Goal: Information Seeking & Learning: Find specific fact

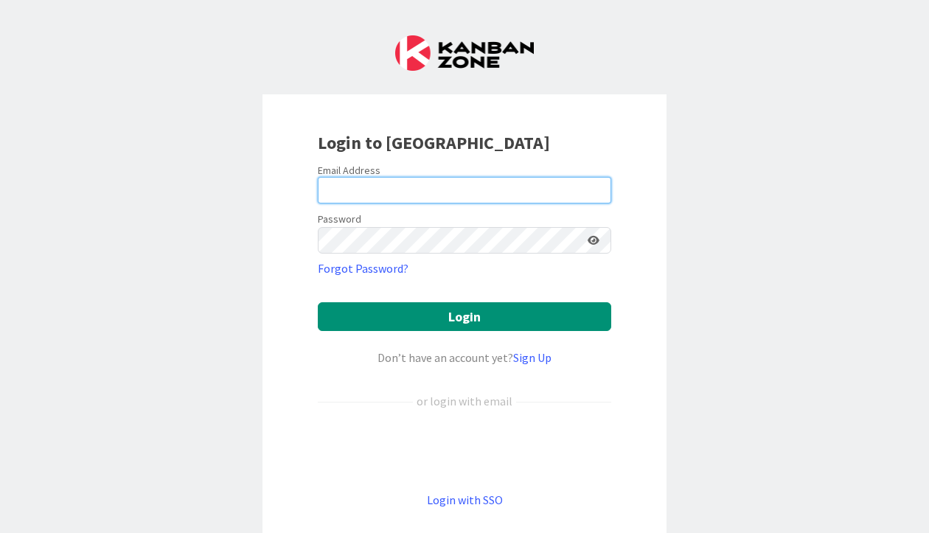
click at [379, 188] on input "email" at bounding box center [465, 190] width 294 height 27
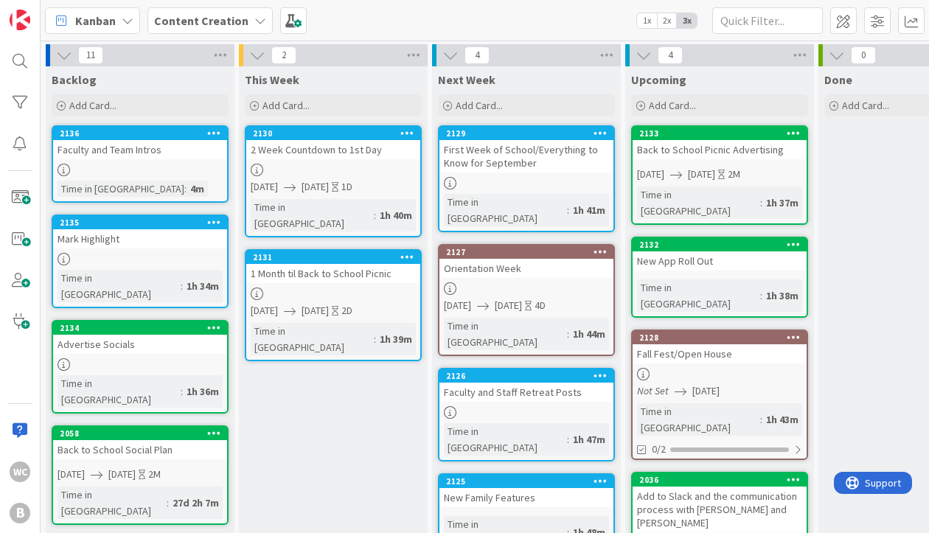
click at [164, 157] on div "Faculty and Team Intros" at bounding box center [140, 149] width 174 height 19
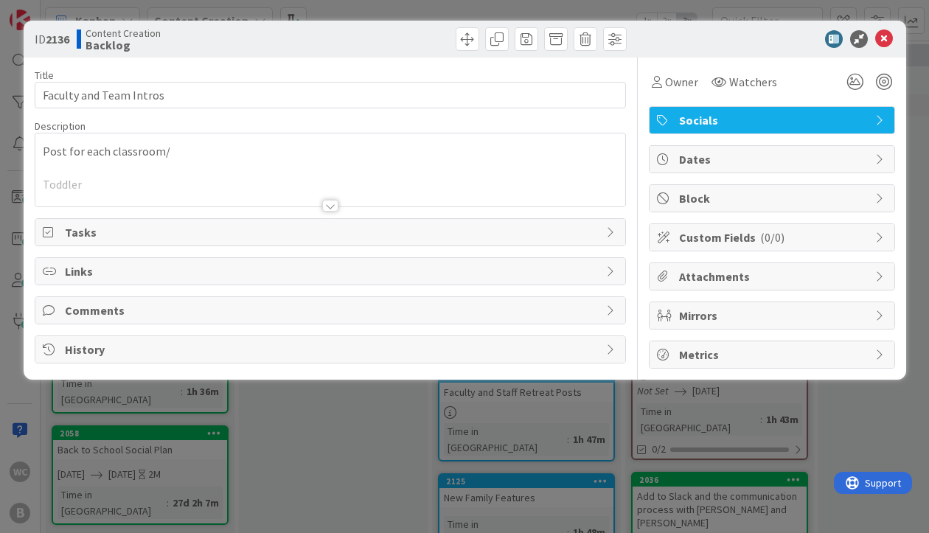
click at [212, 147] on div "Post for each classroom/ Toddler" at bounding box center [330, 169] width 590 height 73
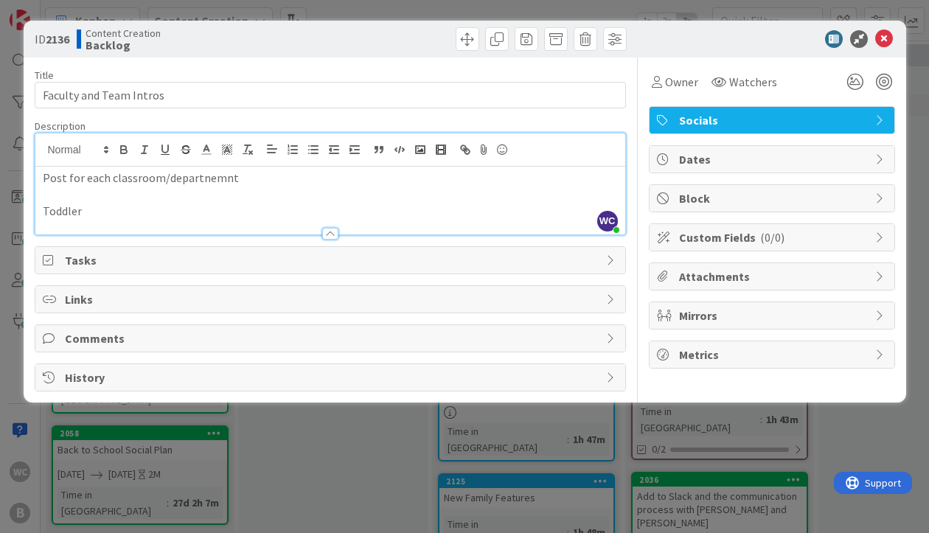
click at [173, 178] on p "Post for each classroom/departnemnt" at bounding box center [330, 178] width 575 height 17
click at [94, 212] on p "Toddler" at bounding box center [330, 211] width 575 height 17
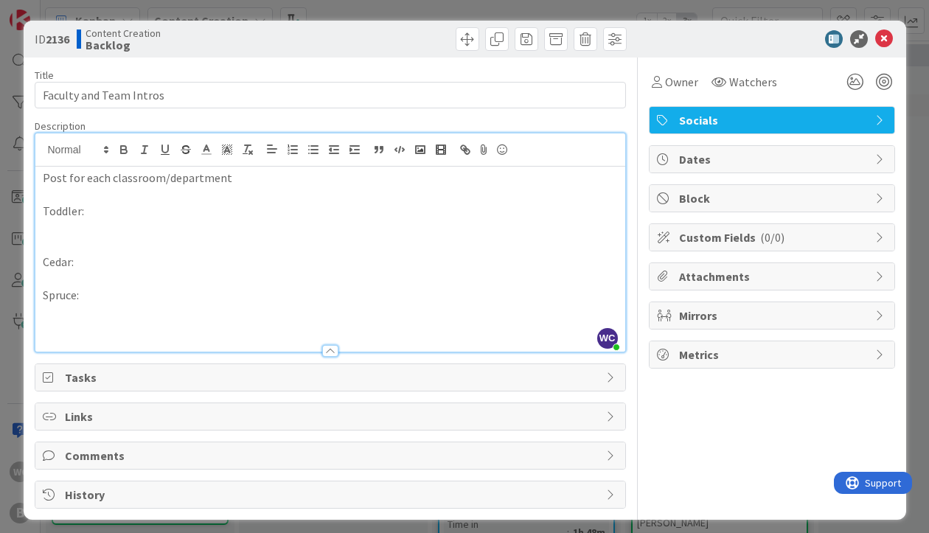
click at [41, 253] on div "Post for each classroom/department Toddler: Cedar: Spruce:" at bounding box center [330, 259] width 590 height 185
click at [43, 261] on p "Cedar:" at bounding box center [330, 262] width 575 height 17
click at [41, 296] on div "Post for each classroom/department Toddler: Children's House: Cedar: Spruce:" at bounding box center [330, 259] width 590 height 185
click at [55, 323] on p at bounding box center [330, 328] width 575 height 17
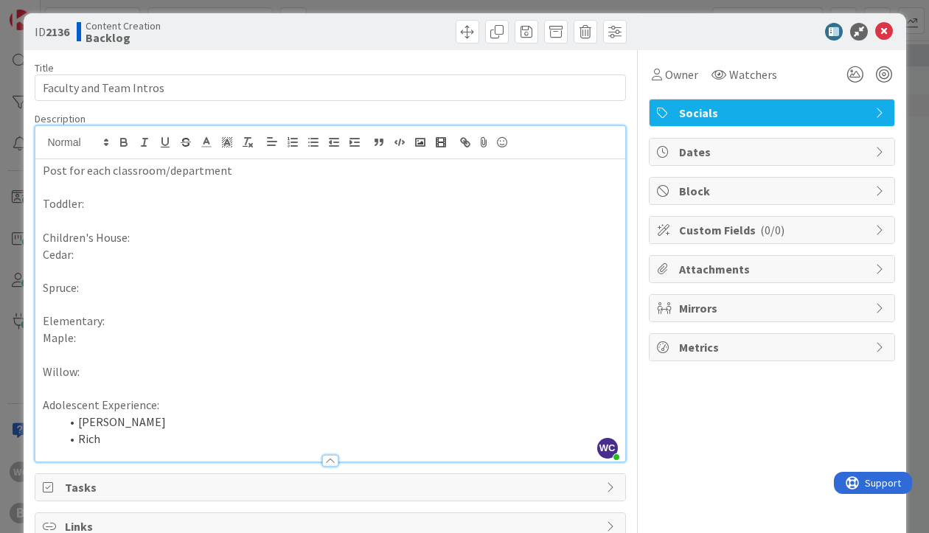
click at [97, 212] on p "Toddler:" at bounding box center [330, 203] width 575 height 17
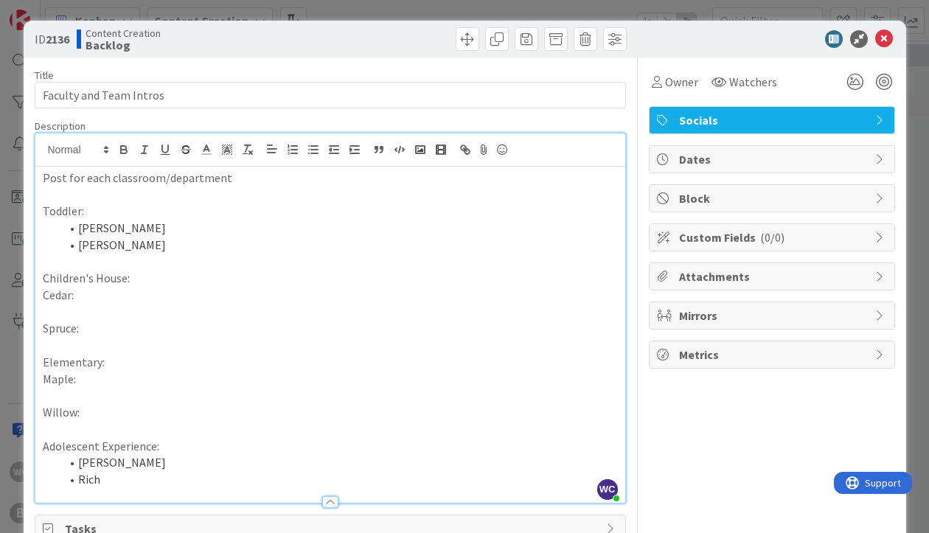
scroll to position [158, 0]
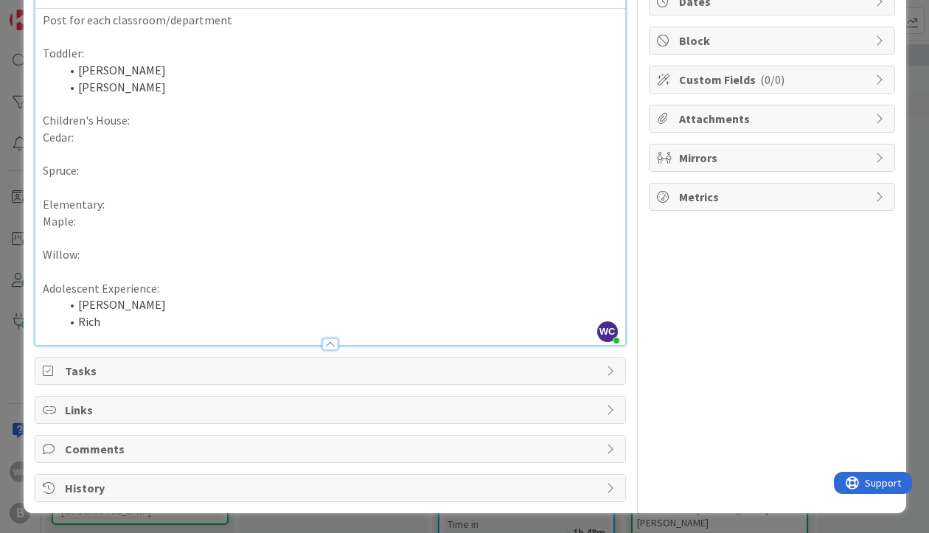
click at [138, 327] on li "Rich" at bounding box center [339, 321] width 558 height 17
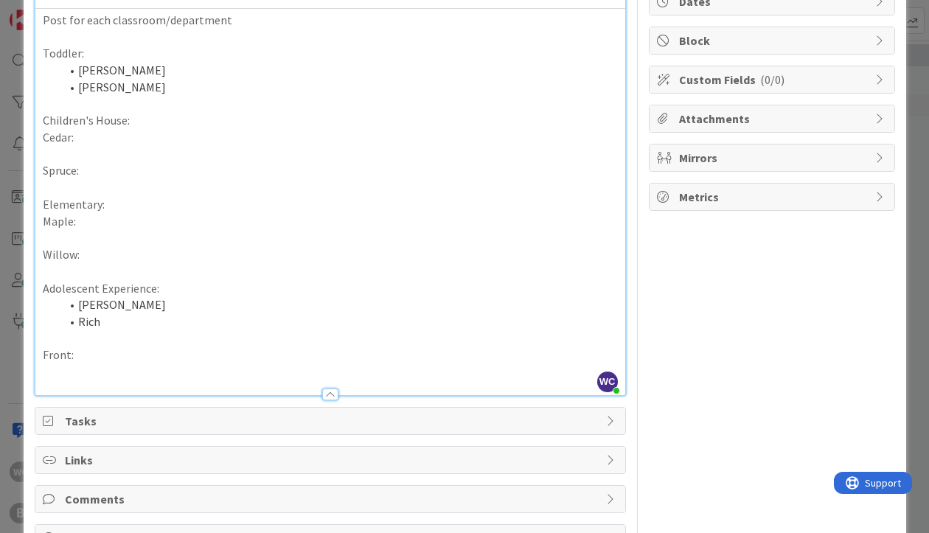
click at [70, 367] on p at bounding box center [330, 372] width 575 height 17
click at [73, 358] on p "Front:" at bounding box center [330, 355] width 575 height 17
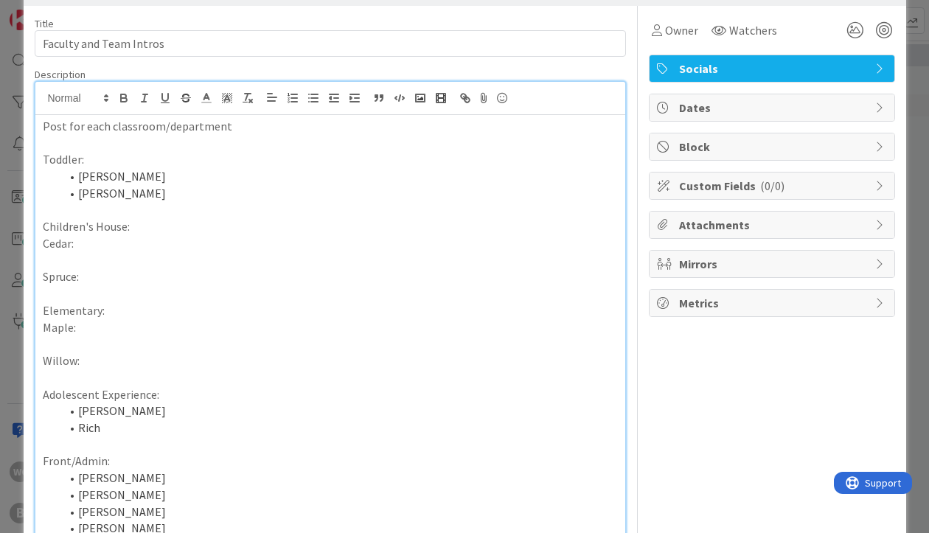
scroll to position [52, 0]
click at [15, 240] on div "ID 2136 Content Creation Backlog Title 23 / 128 Faculty and Team Intros Descrip…" at bounding box center [464, 266] width 929 height 533
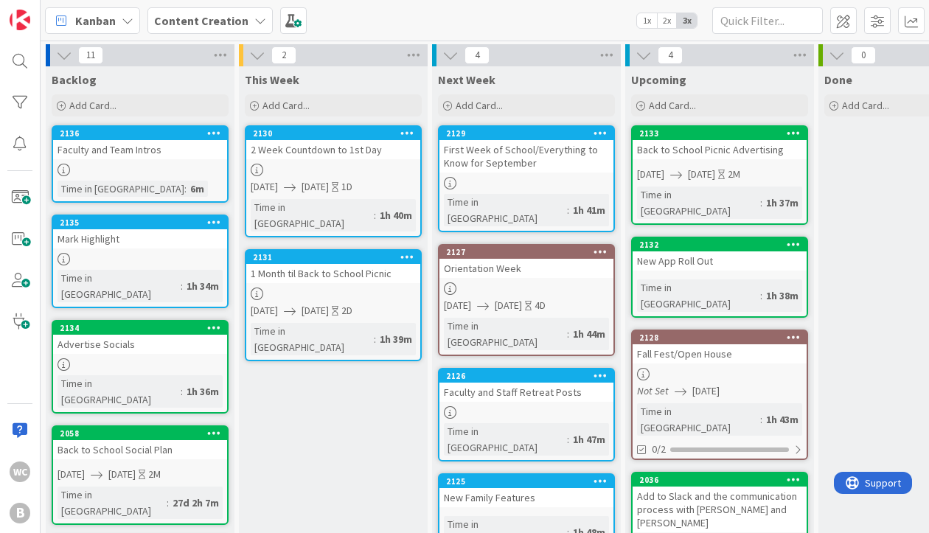
click at [133, 162] on link "2136 Faculty and Team Intros Time in Column : 6m" at bounding box center [140, 163] width 177 height 77
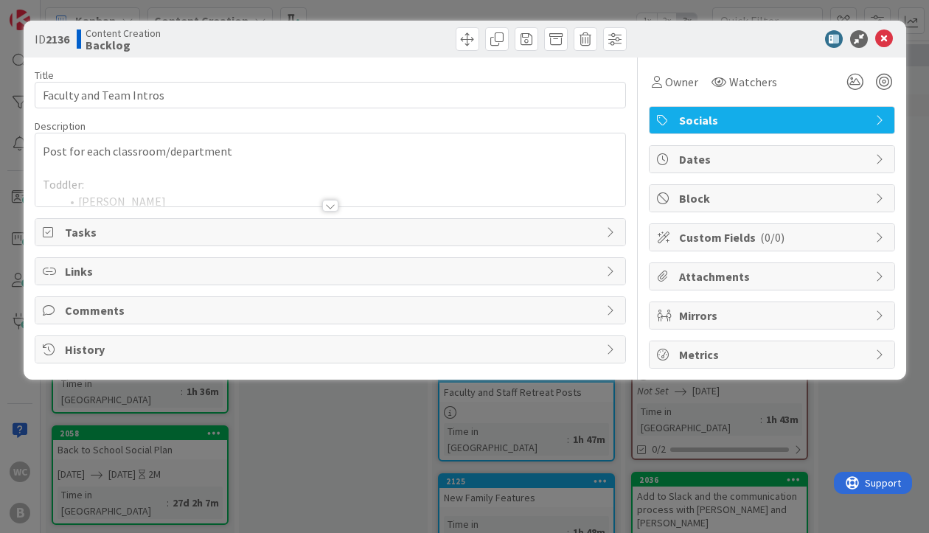
click at [330, 198] on div at bounding box center [330, 188] width 590 height 38
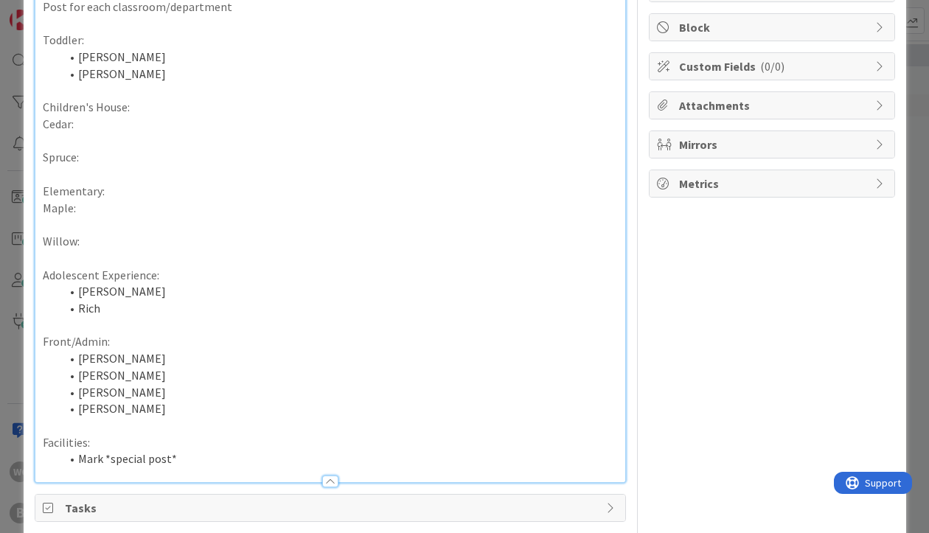
scroll to position [150, 0]
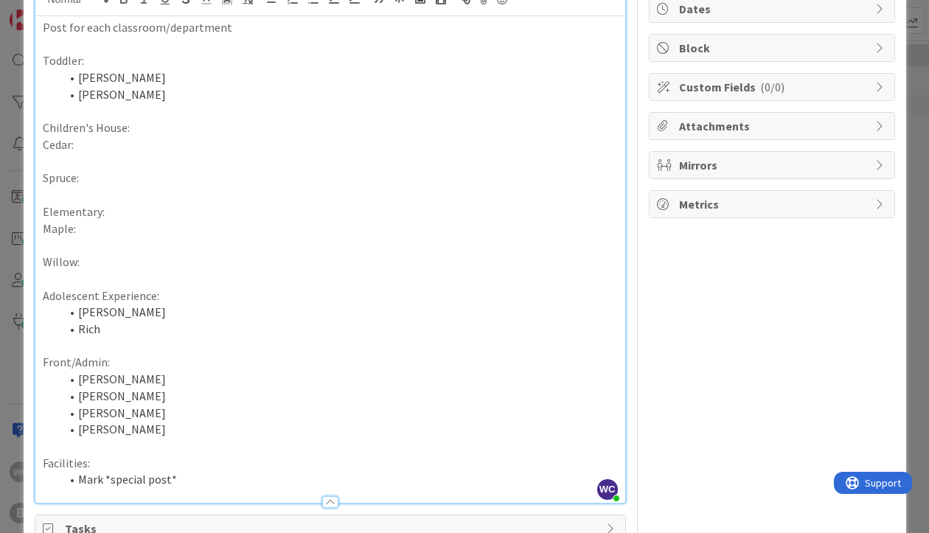
click at [117, 432] on li "[PERSON_NAME]" at bounding box center [339, 429] width 558 height 17
click at [117, 378] on li "[PERSON_NAME]" at bounding box center [339, 379] width 558 height 17
click at [121, 400] on li "[PERSON_NAME]" at bounding box center [339, 396] width 558 height 17
click at [138, 409] on li "[PERSON_NAME]" at bounding box center [339, 413] width 558 height 17
click at [268, 427] on li "[PERSON_NAME] - Co-Founder & Head of School" at bounding box center [339, 429] width 558 height 17
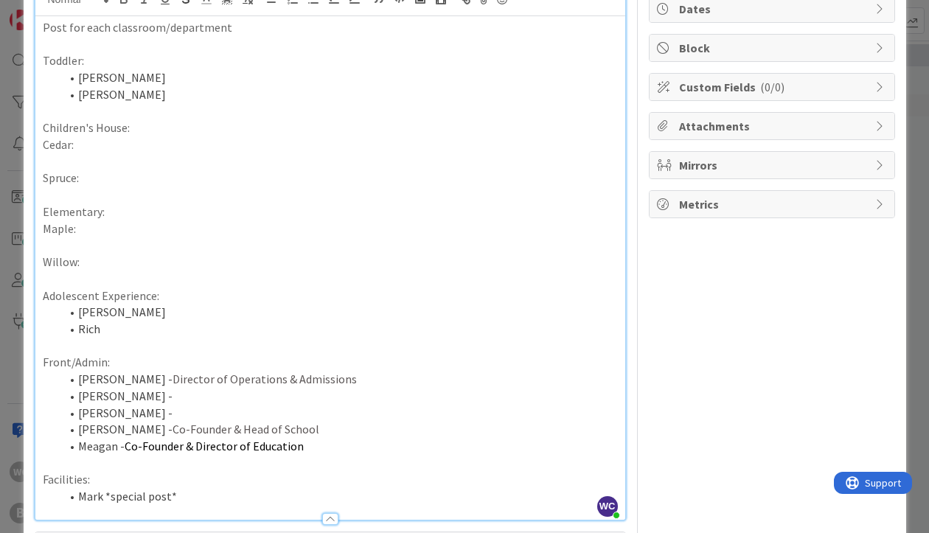
click at [147, 411] on li "[PERSON_NAME] -" at bounding box center [339, 413] width 558 height 17
click at [131, 397] on li "[PERSON_NAME] -" at bounding box center [339, 396] width 558 height 17
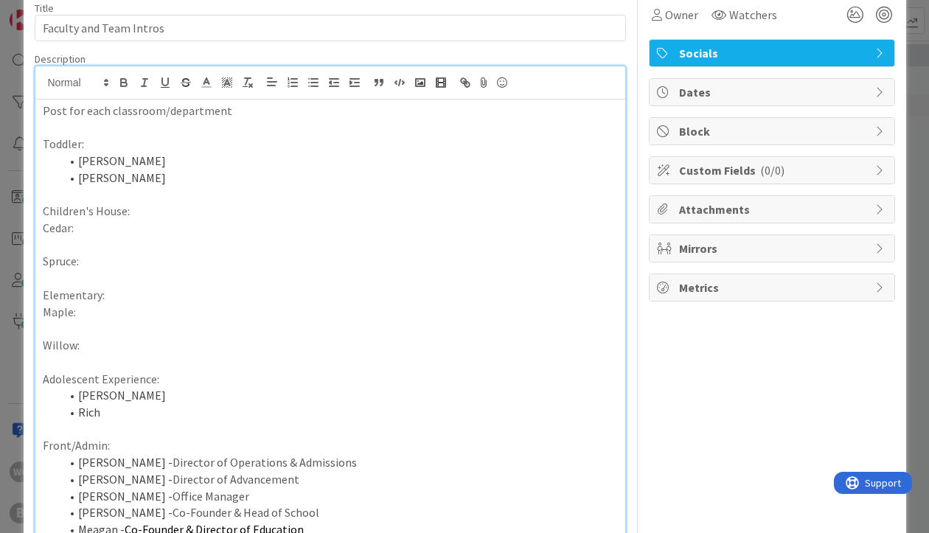
scroll to position [0, 0]
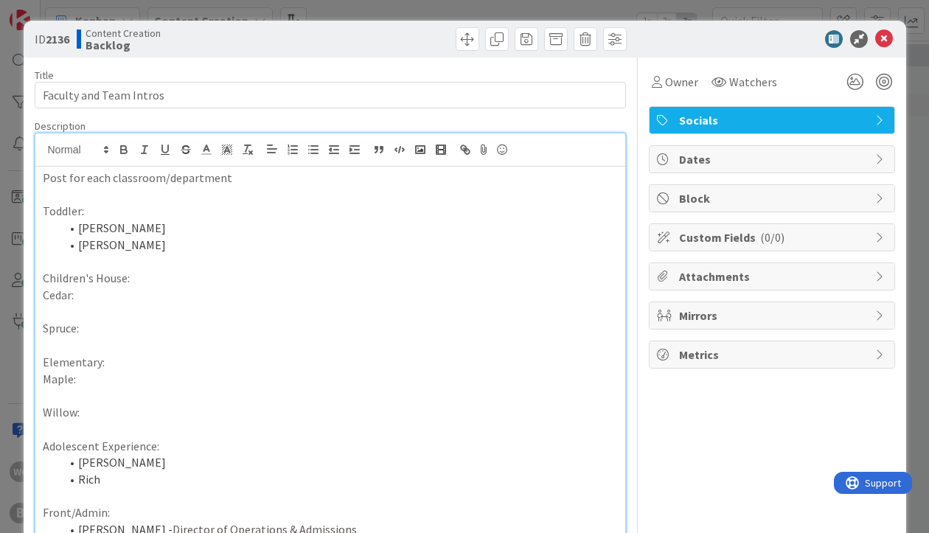
click at [142, 232] on li "[PERSON_NAME]" at bounding box center [339, 228] width 558 height 17
click at [147, 242] on li "[PERSON_NAME]" at bounding box center [339, 245] width 558 height 17
click at [83, 330] on p "Spruce:" at bounding box center [330, 328] width 575 height 17
click at [72, 343] on p at bounding box center [330, 345] width 575 height 17
click at [44, 302] on p "Cedar:" at bounding box center [330, 295] width 575 height 17
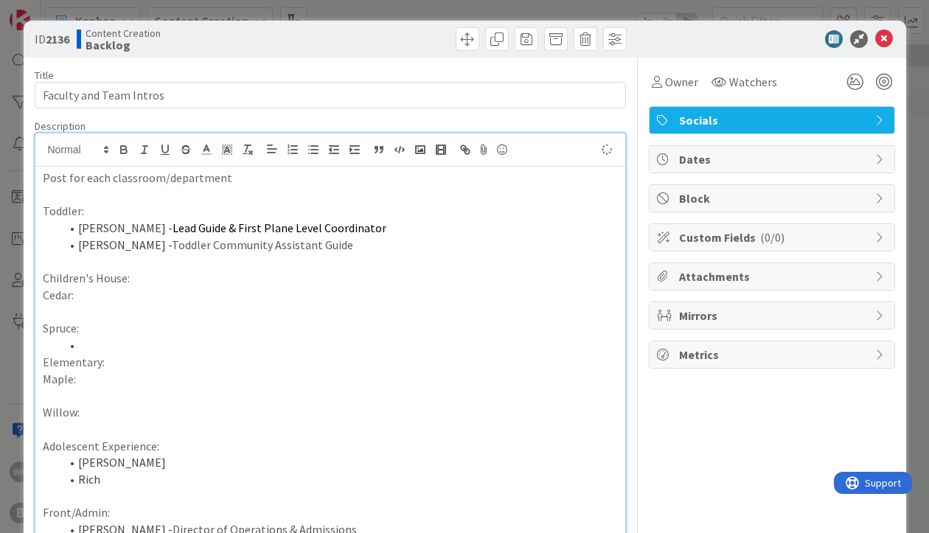
click at [41, 328] on div "Post for each classroom/department Toddler: [PERSON_NAME] - Lead Guide & First …" at bounding box center [330, 419] width 590 height 504
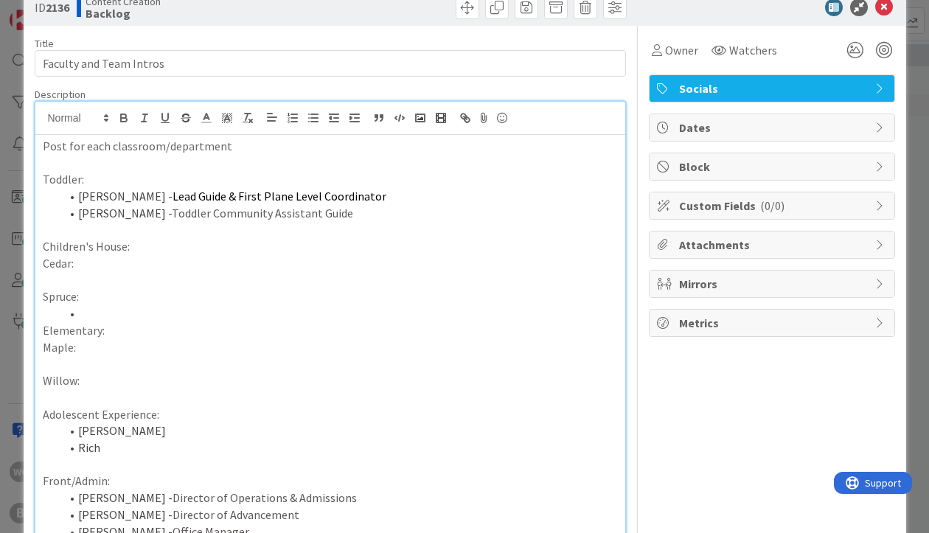
scroll to position [38, 0]
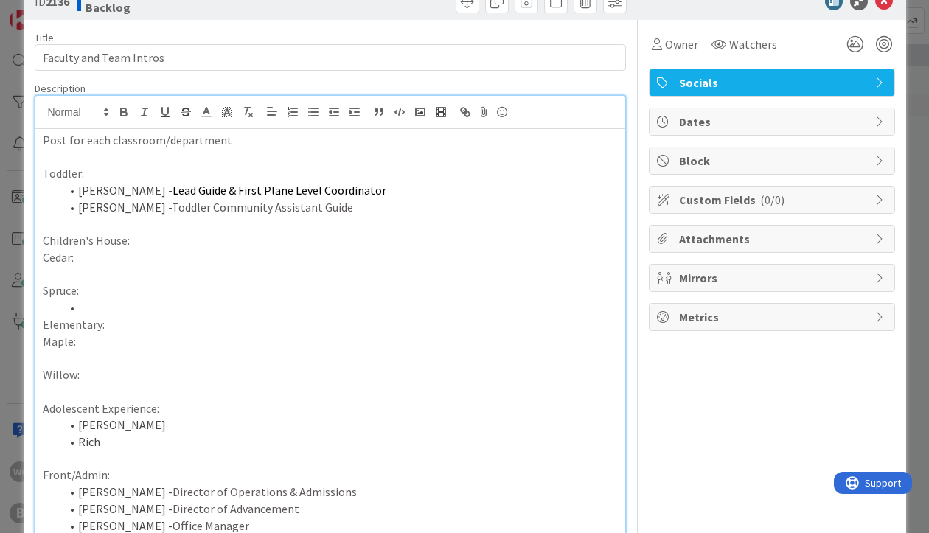
click at [41, 343] on div "Post for each classroom/department Toddler: [PERSON_NAME] - Lead Guide & First …" at bounding box center [330, 381] width 590 height 504
click at [37, 378] on div "Post for each classroom/department Toddler: [PERSON_NAME] - Lead Guide & First …" at bounding box center [330, 381] width 590 height 504
click at [83, 306] on li at bounding box center [339, 307] width 558 height 17
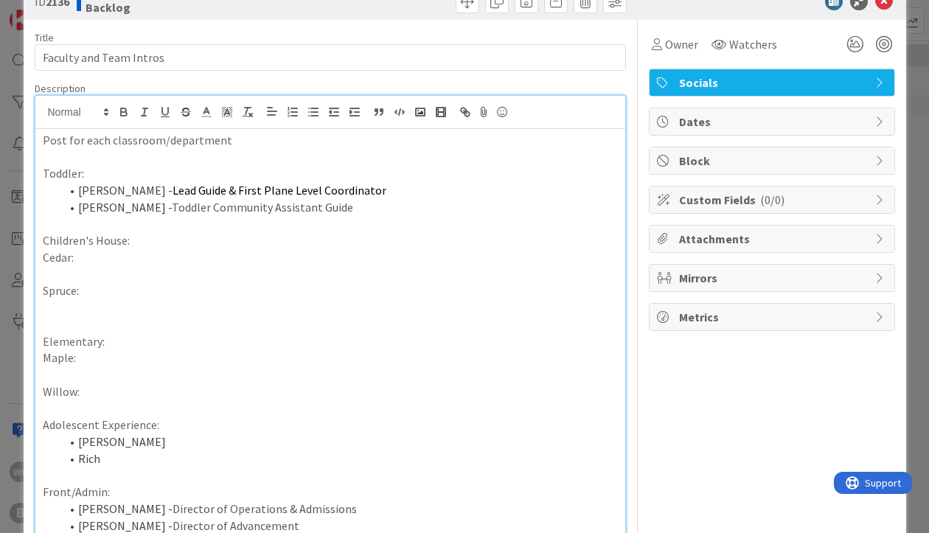
click at [83, 306] on p at bounding box center [330, 307] width 575 height 17
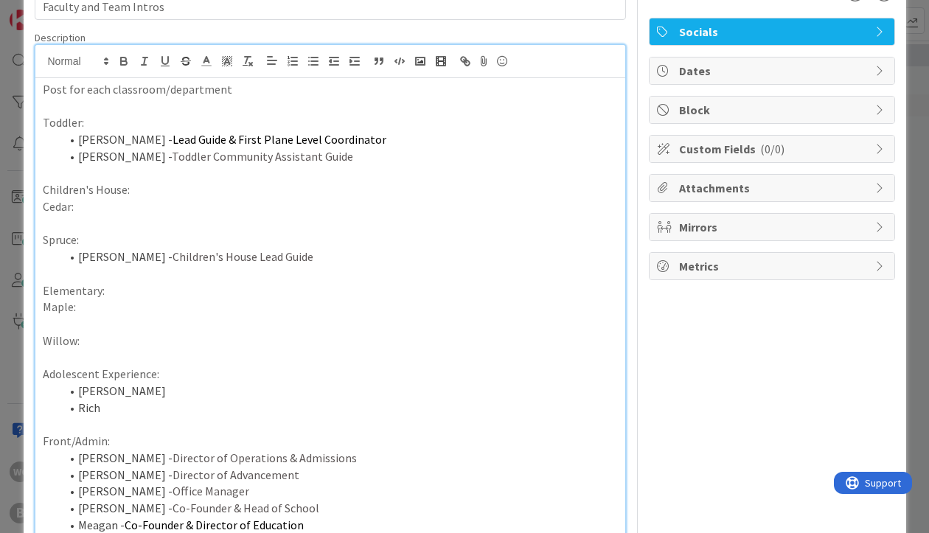
scroll to position [90, 0]
click at [112, 406] on li "Rich" at bounding box center [339, 406] width 558 height 17
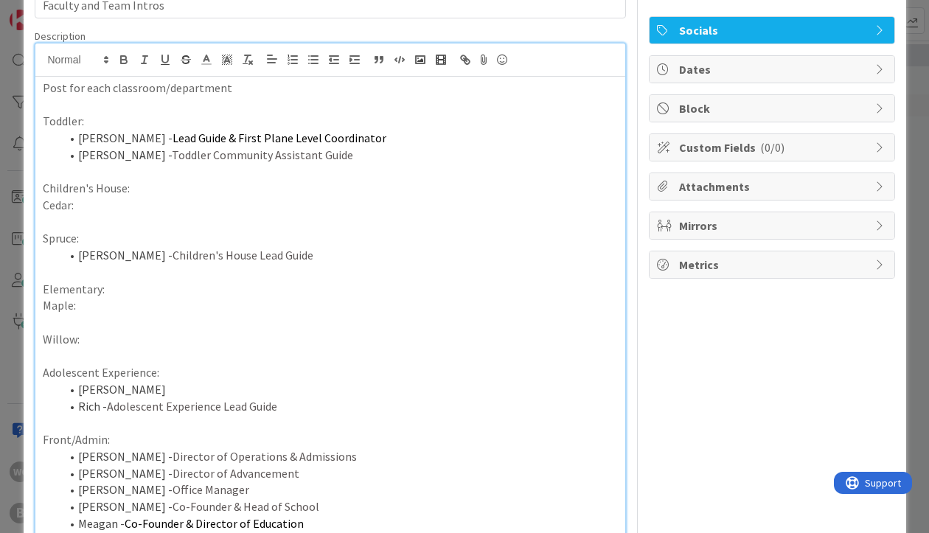
click at [128, 386] on li "[PERSON_NAME]" at bounding box center [339, 389] width 558 height 17
click at [91, 390] on li "Nejwa -" at bounding box center [339, 389] width 558 height 17
click at [156, 388] on li "Najwa -" at bounding box center [339, 389] width 558 height 17
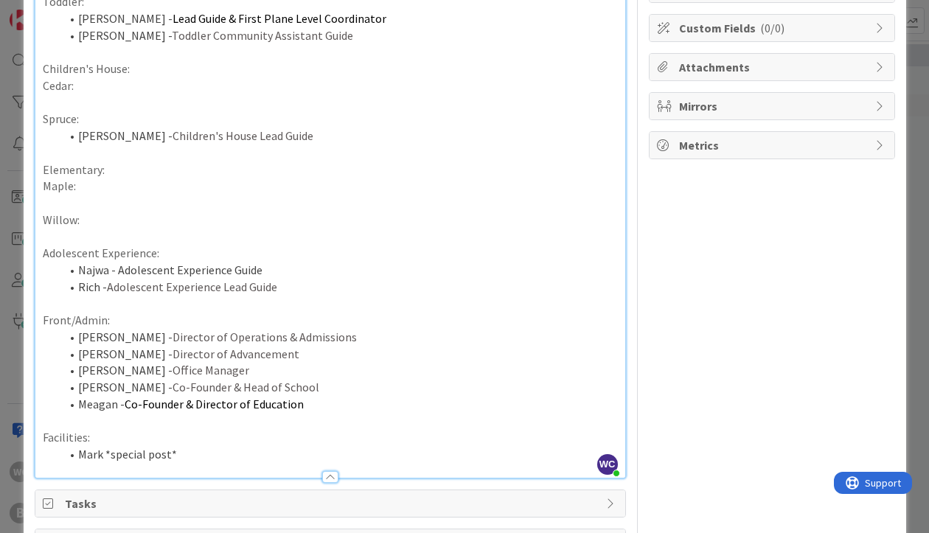
scroll to position [215, 0]
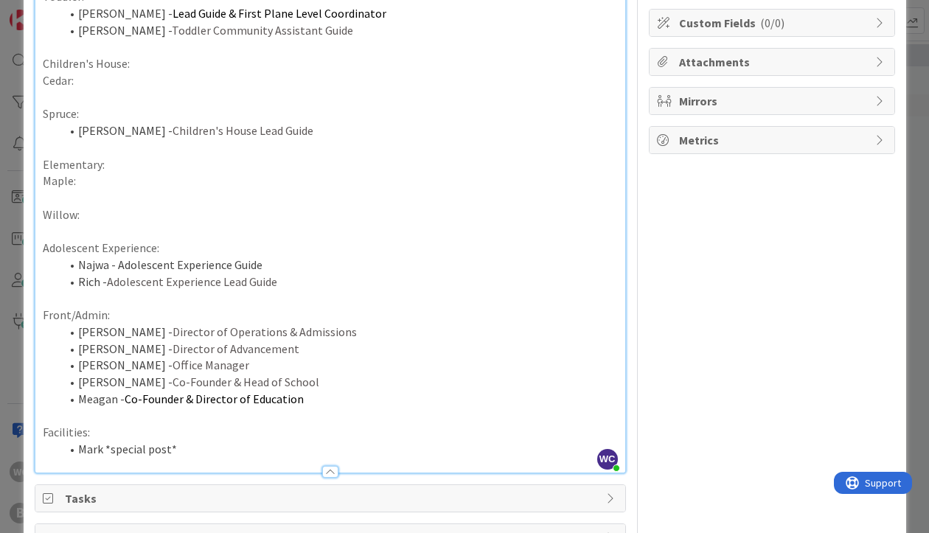
click at [317, 302] on p at bounding box center [330, 298] width 575 height 17
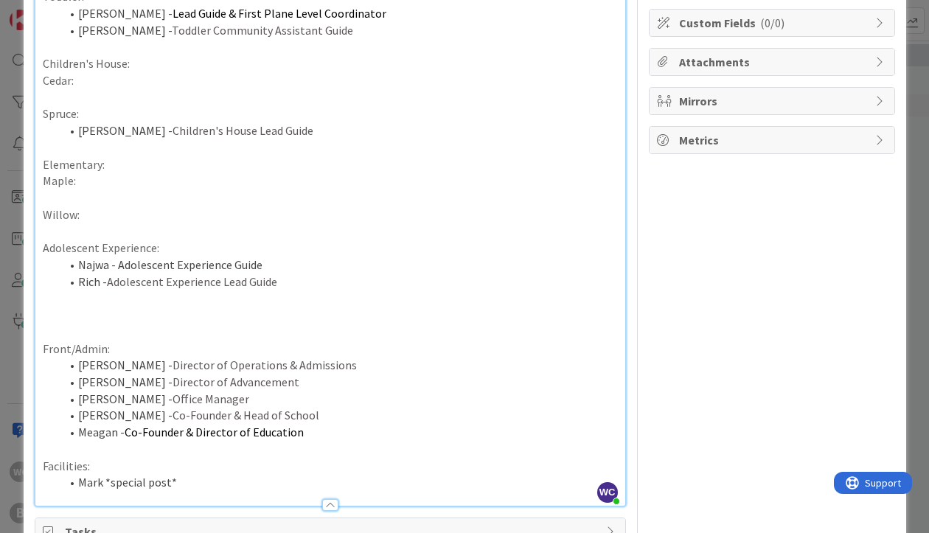
click at [58, 313] on p at bounding box center [330, 315] width 575 height 17
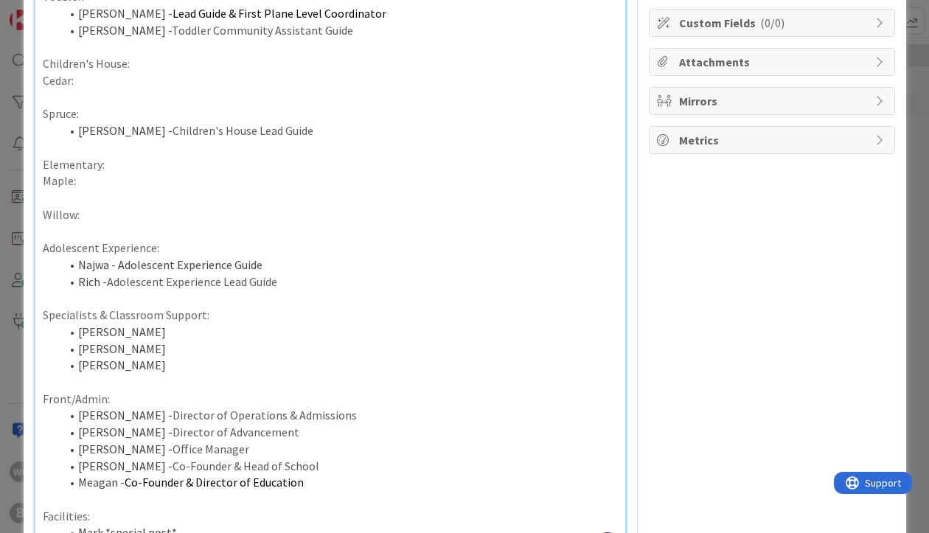
click at [118, 330] on li "[PERSON_NAME]" at bounding box center [339, 332] width 558 height 17
click at [114, 352] on li "[PERSON_NAME]" at bounding box center [339, 349] width 558 height 17
click at [117, 367] on li "[PERSON_NAME]" at bounding box center [339, 365] width 558 height 17
click at [144, 348] on li "[PERSON_NAME] -" at bounding box center [339, 349] width 558 height 17
click at [142, 366] on li "[PERSON_NAME] -" at bounding box center [339, 365] width 558 height 17
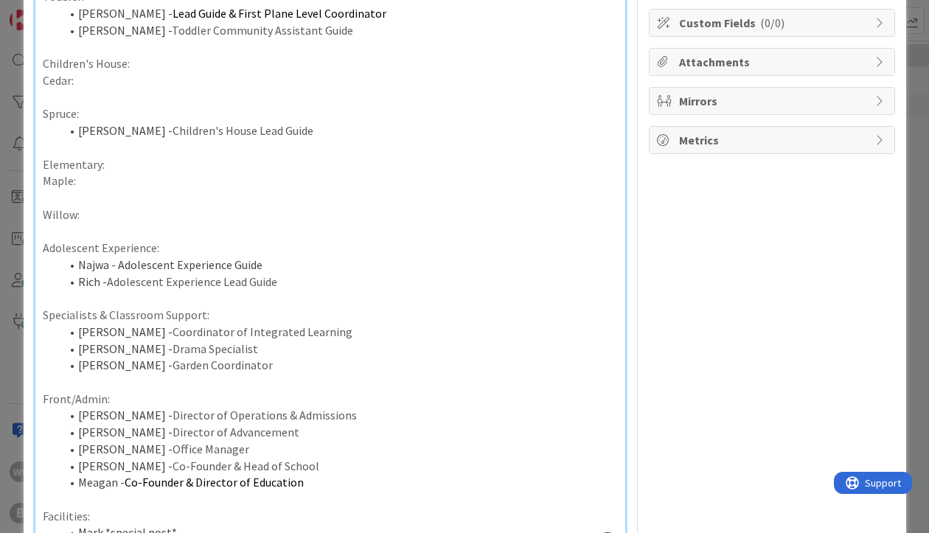
click at [173, 368] on span "Garden Coordinator" at bounding box center [223, 365] width 100 height 15
click at [276, 369] on span "Gardening and Land Stewardship Coordinator" at bounding box center [287, 365] width 229 height 15
click at [381, 347] on li "[PERSON_NAME] - Drama Specialist" at bounding box center [339, 349] width 558 height 17
click at [173, 366] on span "Gardening and Land Stewardship Coordinator" at bounding box center [287, 365] width 229 height 15
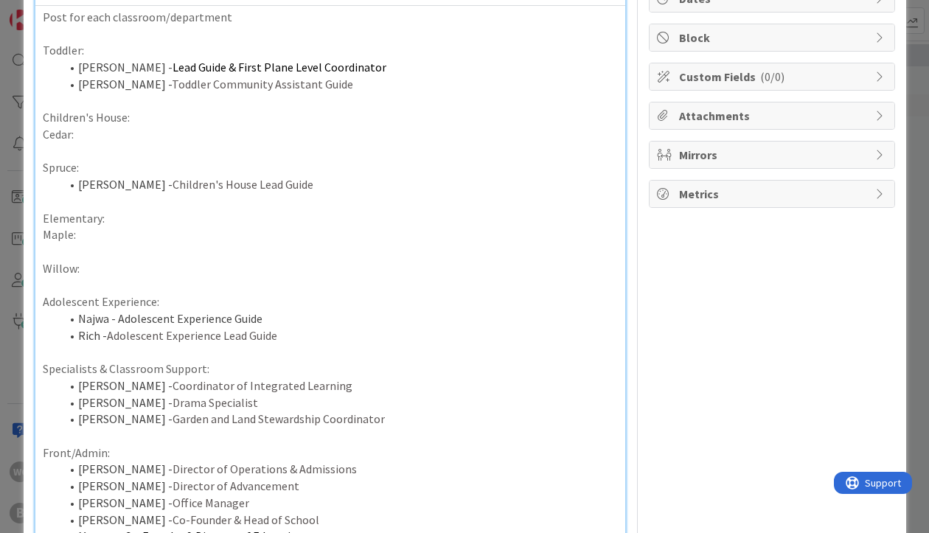
scroll to position [139, 0]
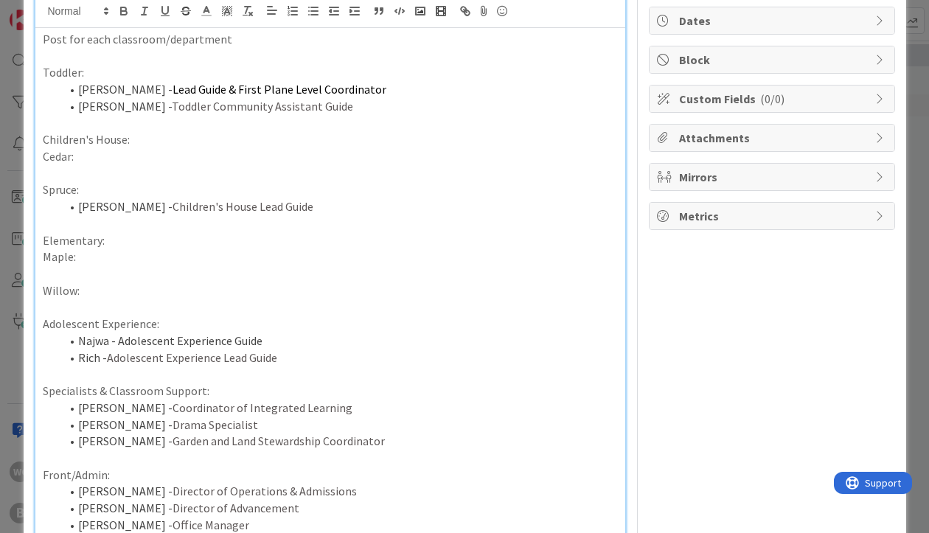
click at [307, 110] on li "[PERSON_NAME] Community Assistant Guide" at bounding box center [339, 106] width 558 height 17
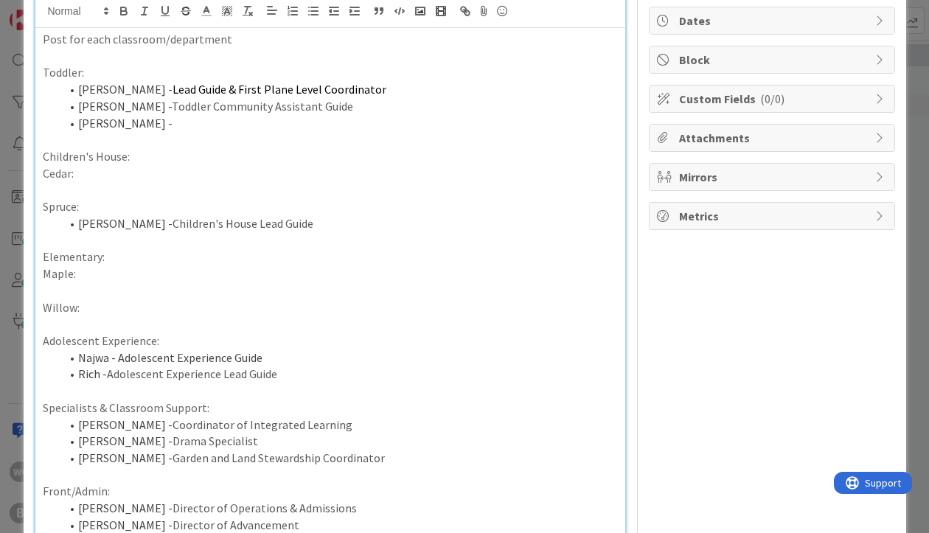
click at [190, 105] on span "Toddler Community Assistant Guide" at bounding box center [262, 106] width 181 height 15
drag, startPoint x: 111, startPoint y: 104, endPoint x: 277, endPoint y: 104, distance: 165.2
click at [277, 104] on li "[PERSON_NAME] Community Assistant Guide" at bounding box center [339, 106] width 558 height 17
click at [277, 104] on span "Toddler Community Assistant Guide" at bounding box center [262, 106] width 181 height 15
drag, startPoint x: 299, startPoint y: 105, endPoint x: 117, endPoint y: 105, distance: 182.1
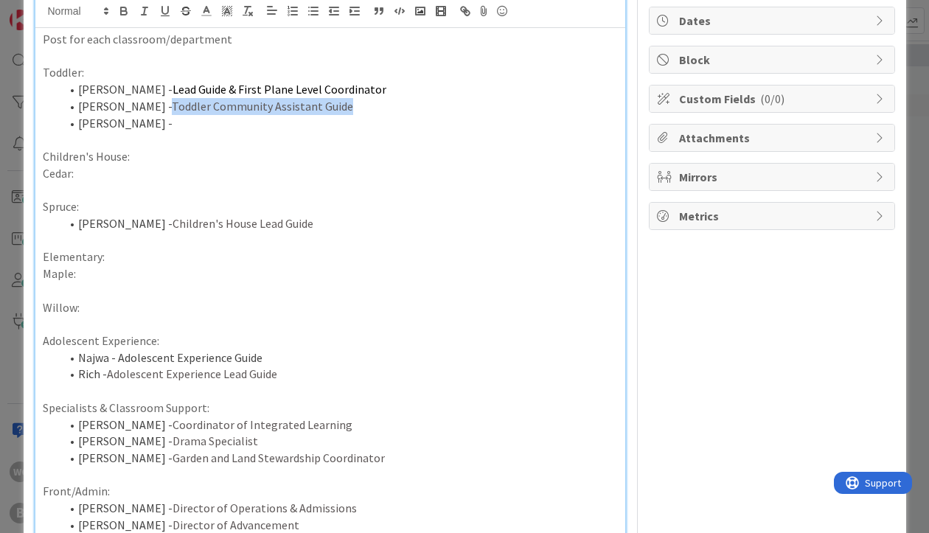
click at [117, 105] on li "[PERSON_NAME] Community Assistant Guide" at bounding box center [339, 106] width 558 height 17
copy span "Toddler Community Assistant Guide"
click at [143, 127] on li "[PERSON_NAME] -" at bounding box center [339, 123] width 558 height 17
click at [98, 311] on p "Willow:" at bounding box center [330, 307] width 575 height 17
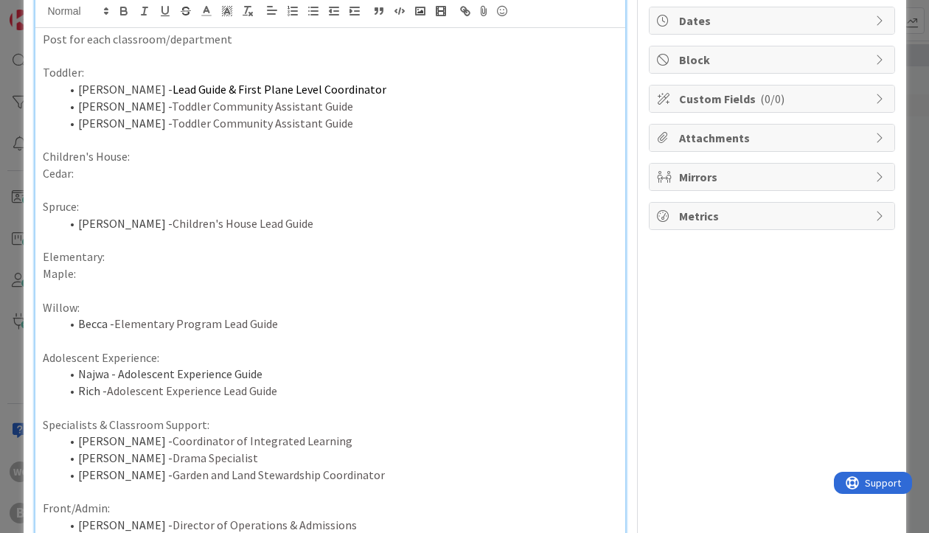
click at [91, 173] on p "Cedar:" at bounding box center [330, 173] width 575 height 17
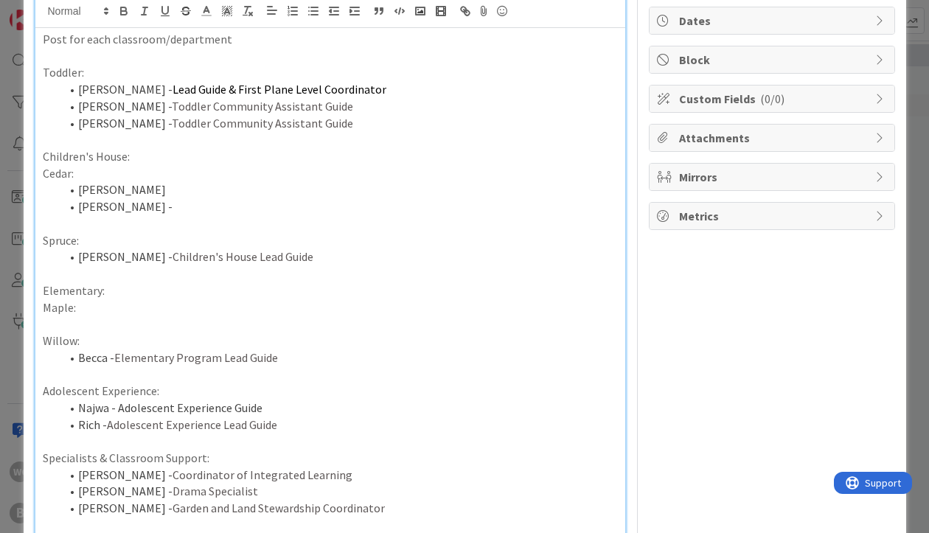
click at [140, 189] on li "[PERSON_NAME]" at bounding box center [339, 189] width 558 height 17
click at [100, 269] on p at bounding box center [330, 273] width 575 height 17
click at [263, 260] on li "[PERSON_NAME] - Children's House Lead Guide" at bounding box center [339, 257] width 558 height 17
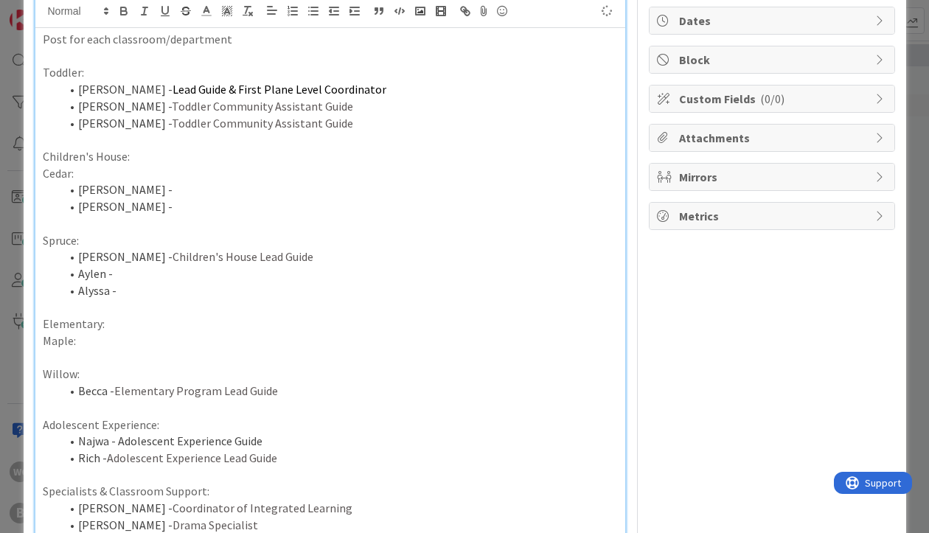
click at [111, 341] on p "Maple:" at bounding box center [330, 341] width 575 height 17
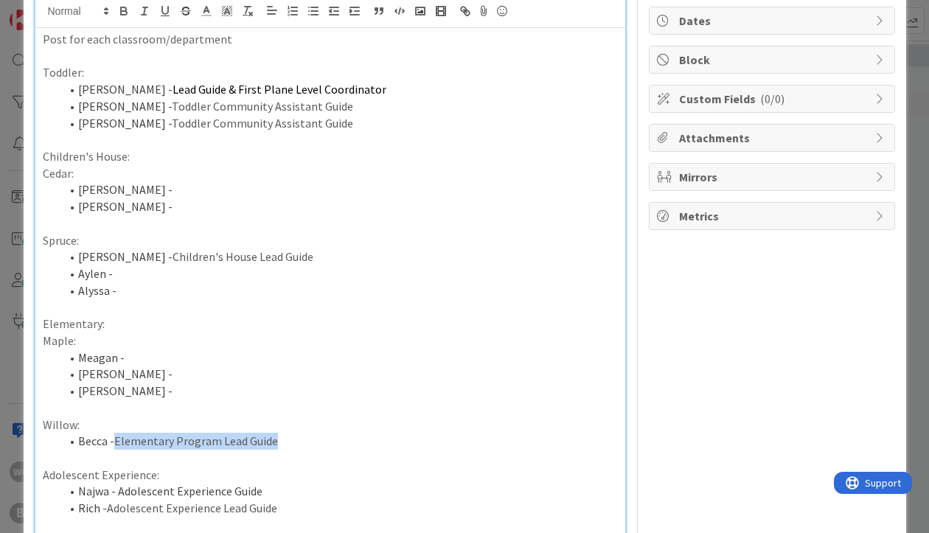
drag, startPoint x: 118, startPoint y: 440, endPoint x: 288, endPoint y: 440, distance: 170.4
click at [288, 440] on li "Becca - Elementary Program Lead Guide" at bounding box center [339, 441] width 558 height 17
copy span "Elementary Program Lead Guide"
click at [136, 360] on li "Meagan -" at bounding box center [339, 358] width 558 height 17
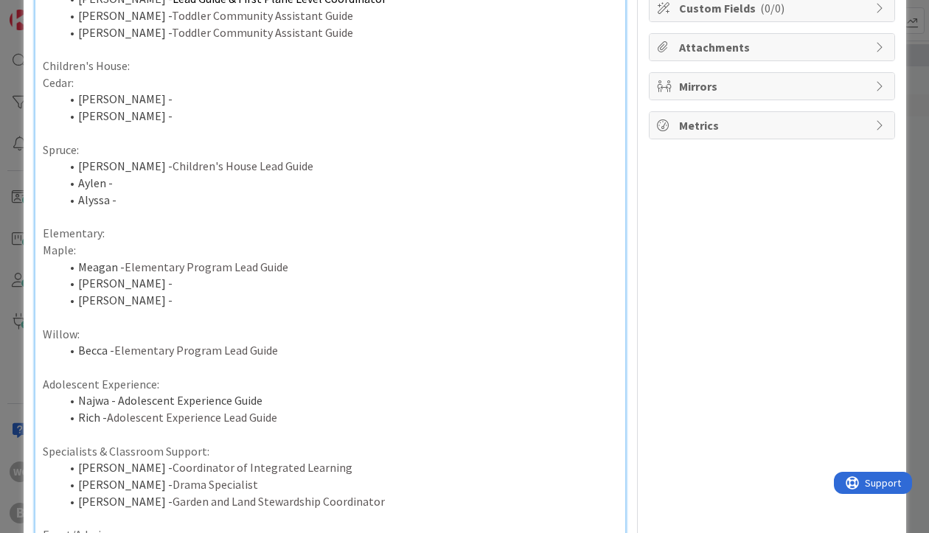
scroll to position [234, 0]
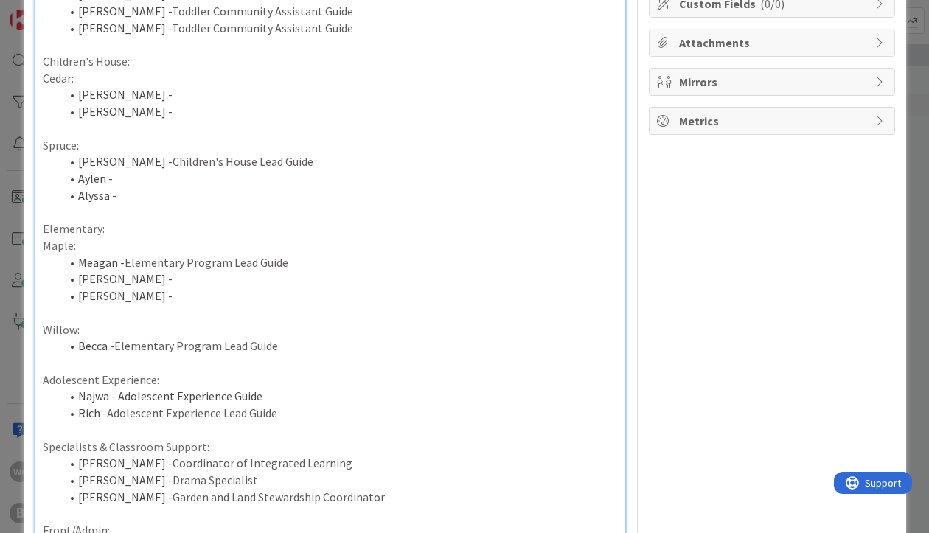
click at [308, 357] on p at bounding box center [330, 363] width 575 height 17
click at [288, 346] on li "Becca - Elementary Program Lead Guide" at bounding box center [339, 346] width 558 height 17
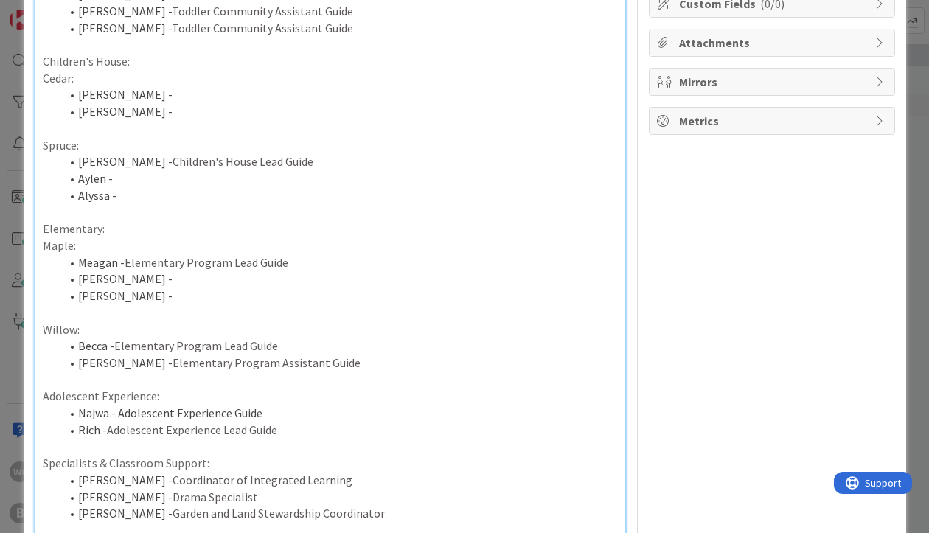
click at [131, 280] on li "[PERSON_NAME] -" at bounding box center [339, 279] width 558 height 17
drag, startPoint x: 125, startPoint y: 264, endPoint x: 285, endPoint y: 265, distance: 160.0
click at [285, 265] on li "Meagan - Elementary Program Lead Guide" at bounding box center [339, 262] width 558 height 17
copy span "Elementary Program Lead Guide"
click at [177, 281] on li "[PERSON_NAME] -" at bounding box center [339, 279] width 558 height 17
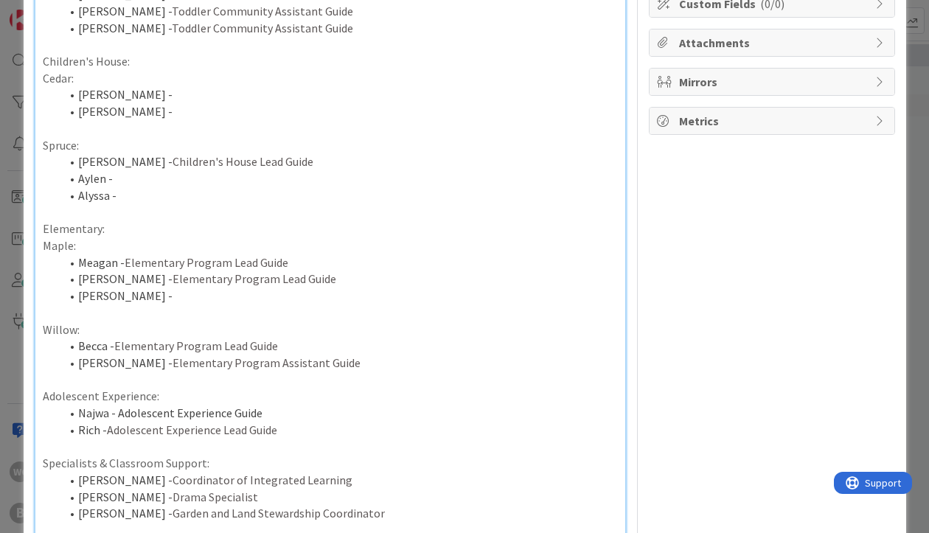
click at [237, 279] on span "Elementary Program Lead Guide" at bounding box center [255, 278] width 164 height 15
drag, startPoint x: 304, startPoint y: 277, endPoint x: 116, endPoint y: 276, distance: 188.1
click at [116, 276] on li "[PERSON_NAME] - Elementary Program Assistant Guide" at bounding box center [339, 279] width 558 height 17
copy span "Elementary Program Assistant Guide"
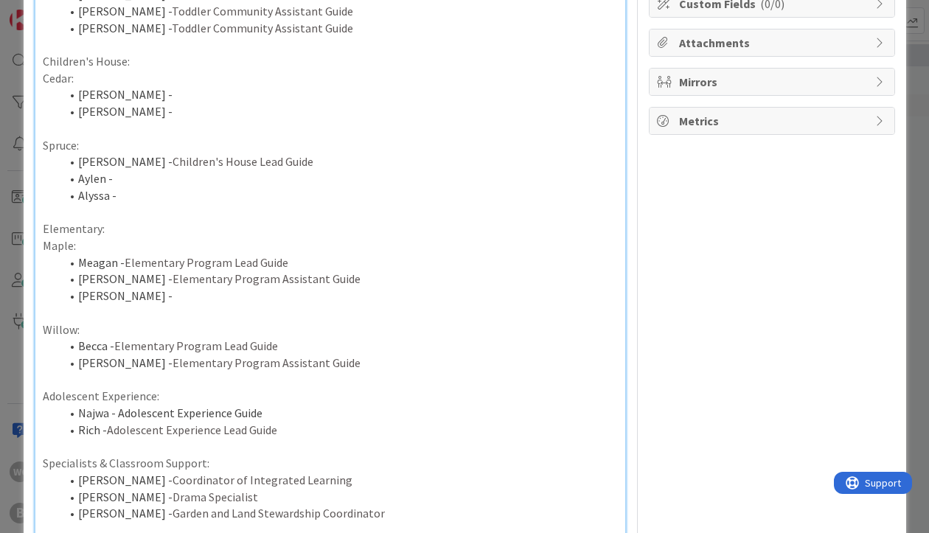
click at [125, 299] on li "[PERSON_NAME] -" at bounding box center [339, 296] width 558 height 17
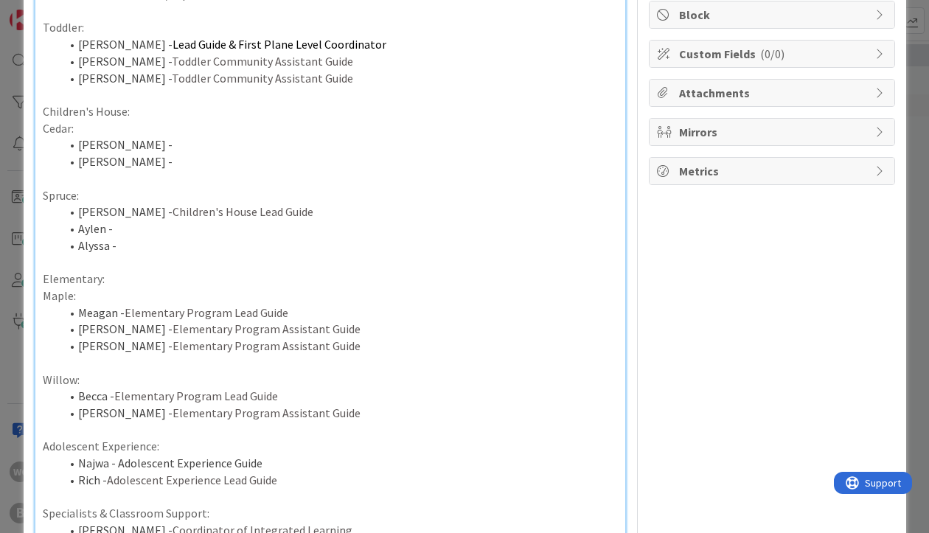
scroll to position [120, 0]
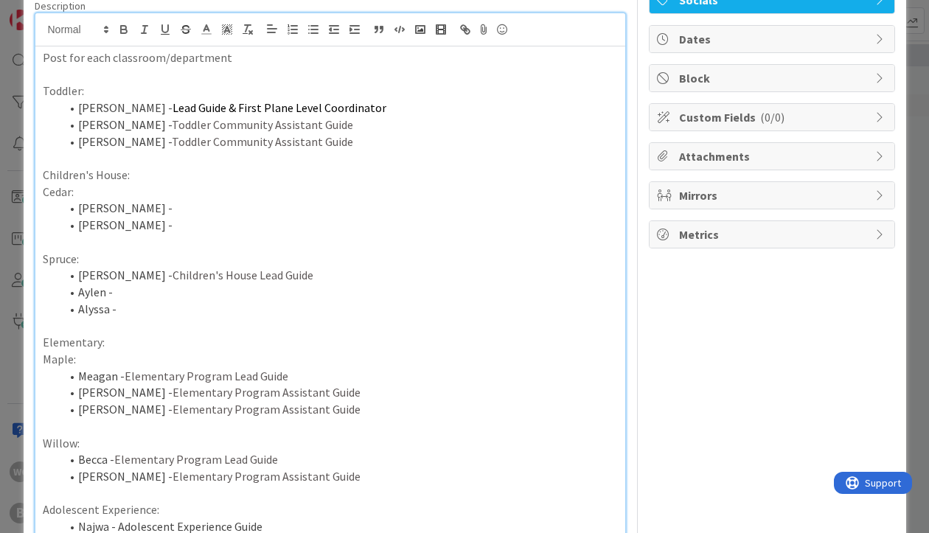
click at [125, 298] on li "Aylen -" at bounding box center [339, 292] width 558 height 17
drag, startPoint x: 114, startPoint y: 274, endPoint x: 277, endPoint y: 278, distance: 163.0
click at [277, 278] on li "[PERSON_NAME] - Children's House Lead Guide" at bounding box center [339, 275] width 558 height 17
copy span "Children's House Lead Guide"
click at [164, 299] on li "Aylen -" at bounding box center [339, 292] width 558 height 17
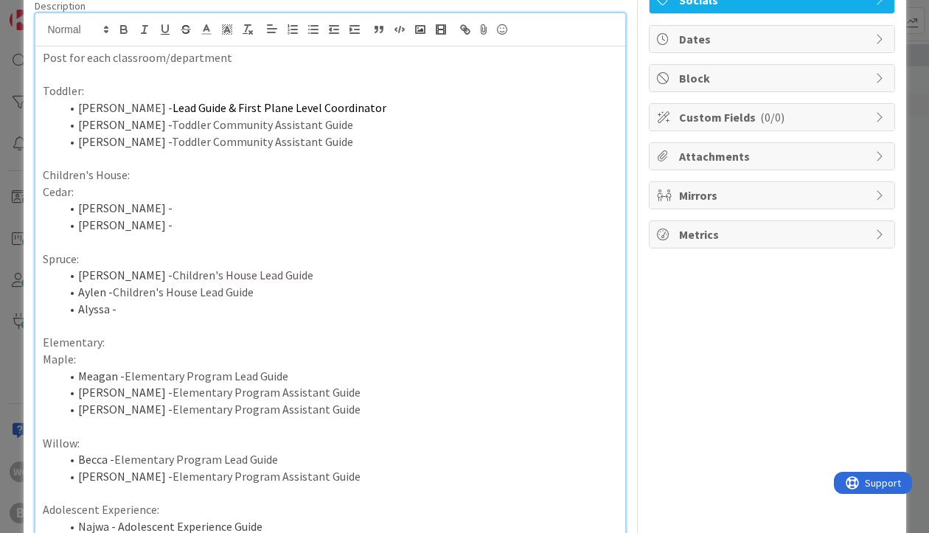
click at [202, 294] on span "Children's House Lead Guide" at bounding box center [183, 292] width 141 height 15
click at [277, 294] on li "Aylen - Children's House Assistant Guide" at bounding box center [339, 292] width 558 height 17
drag, startPoint x: 283, startPoint y: 294, endPoint x: 115, endPoint y: 294, distance: 168.1
click at [115, 294] on li "Aylen - Children's House Assistant Guide" at bounding box center [339, 292] width 558 height 17
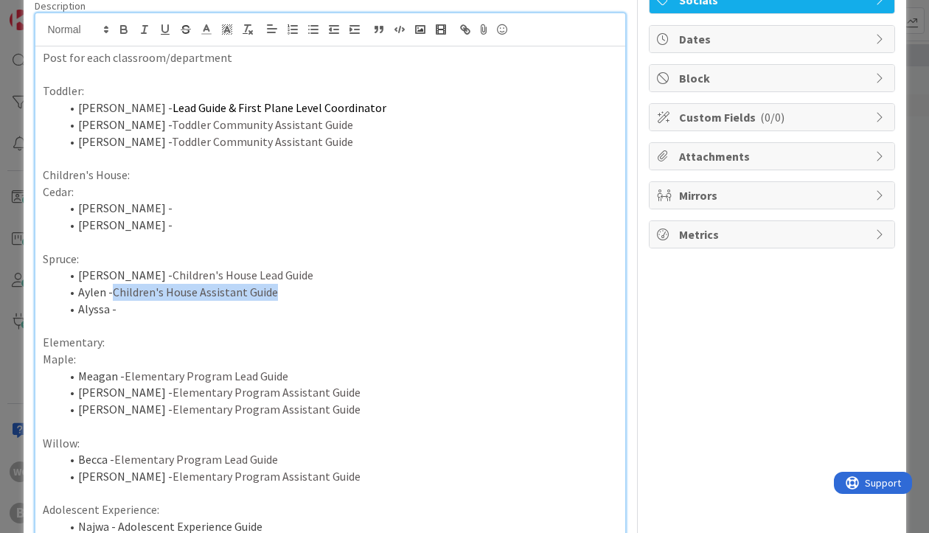
copy span "Children's House Assistant Guide"
click at [130, 312] on li "Alyssa -" at bounding box center [339, 309] width 558 height 17
click at [124, 223] on li "[PERSON_NAME] -" at bounding box center [339, 225] width 558 height 17
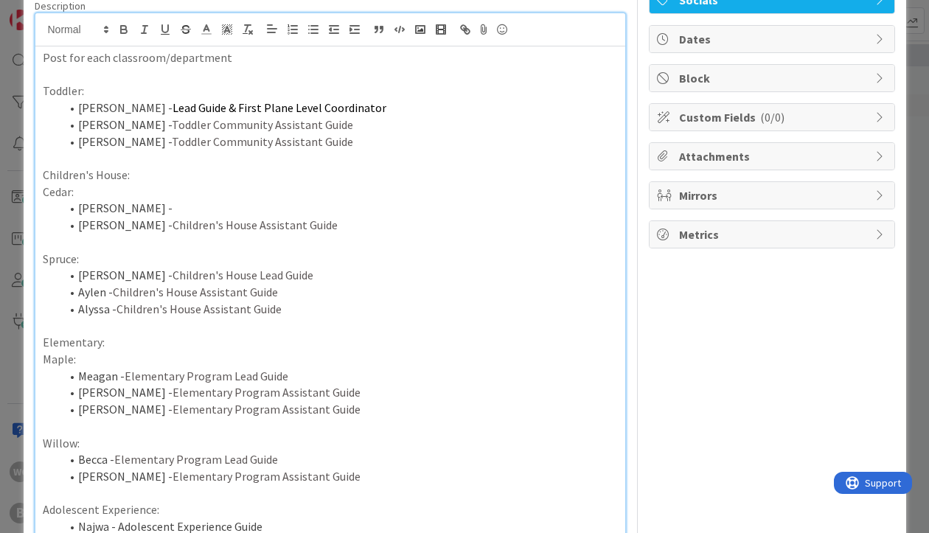
click at [141, 209] on li "[PERSON_NAME] -" at bounding box center [339, 208] width 558 height 17
click at [226, 206] on span "Children's House Assistant Guide" at bounding box center [255, 208] width 165 height 15
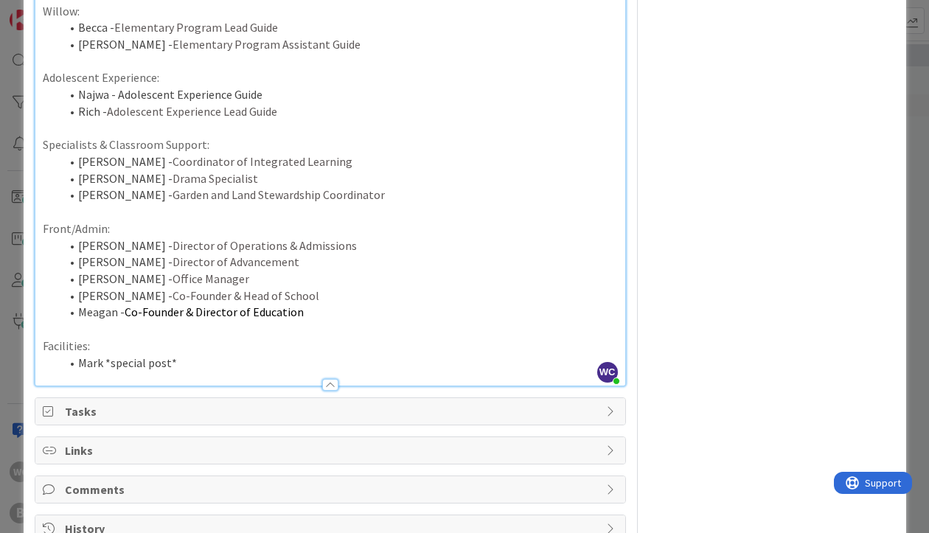
scroll to position [555, 0]
click at [104, 359] on li "Mark *special post*" at bounding box center [339, 360] width 558 height 17
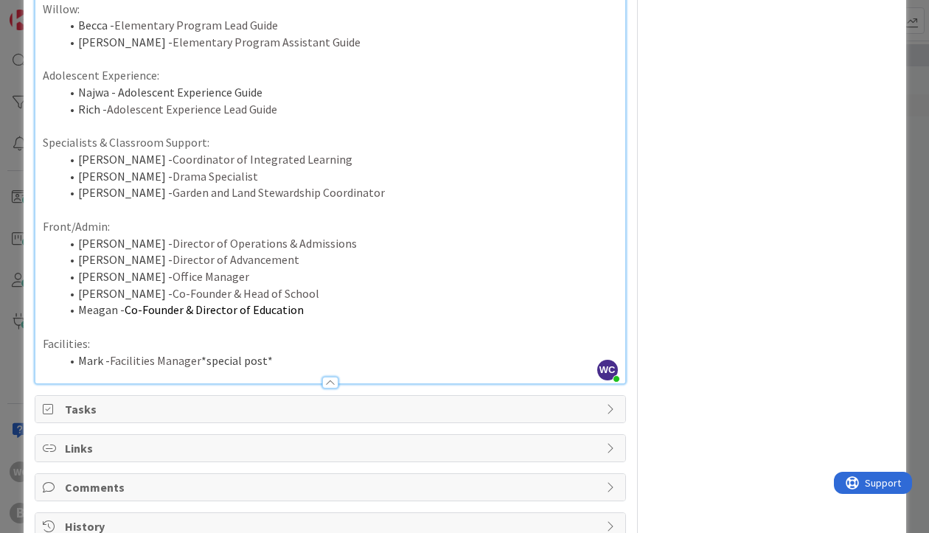
click at [298, 359] on li "Mark - Facilities Manager *special post*" at bounding box center [339, 360] width 558 height 17
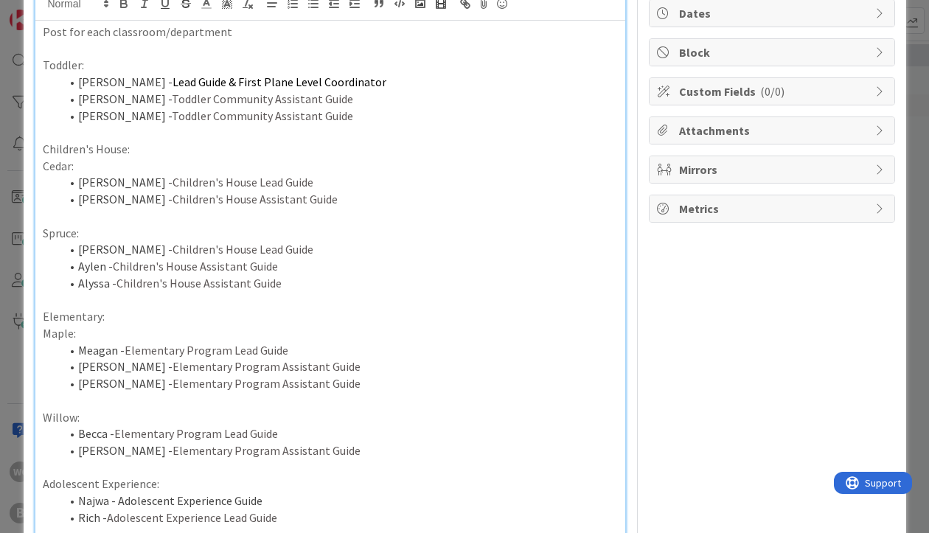
scroll to position [117, 0]
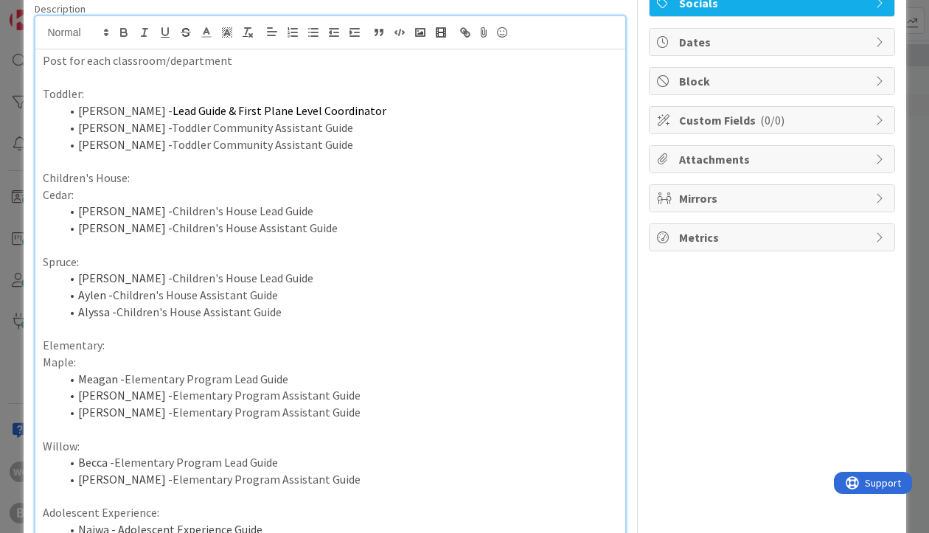
click at [52, 99] on p "Toddler:" at bounding box center [330, 94] width 575 height 17
click at [125, 29] on icon "button" at bounding box center [123, 32] width 13 height 13
click at [61, 177] on p "Children's House:" at bounding box center [330, 178] width 575 height 17
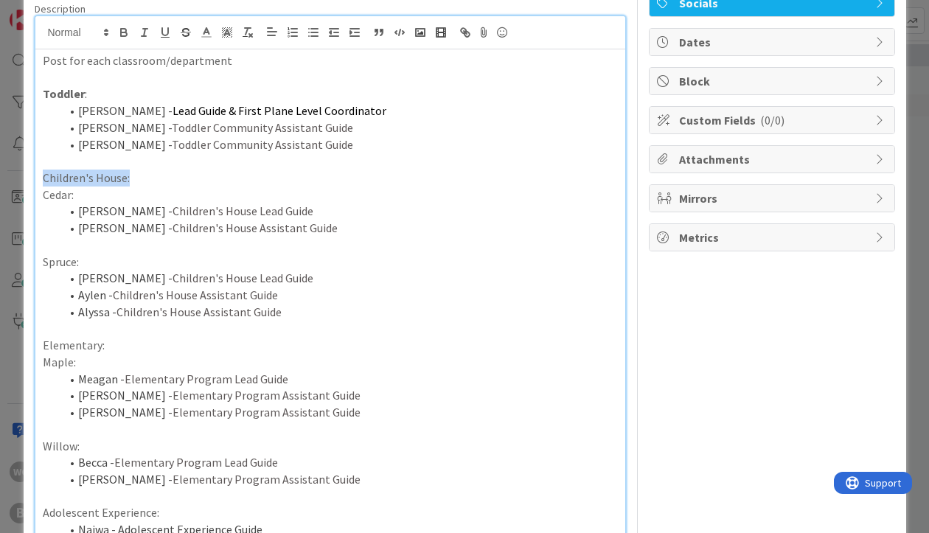
drag, startPoint x: 137, startPoint y: 184, endPoint x: 13, endPoint y: 175, distance: 124.3
click at [13, 175] on div "ID 2136 Content Creation Backlog Title 23 / 128 Faculty and Team Intros Descrip…" at bounding box center [464, 266] width 929 height 533
click at [122, 36] on icon "button" at bounding box center [124, 34] width 6 height 4
drag, startPoint x: 102, startPoint y: 344, endPoint x: 1, endPoint y: 333, distance: 101.7
click at [1, 333] on div "ID 2136 Content Creation Backlog Title 23 / 128 Faculty and Team Intros Descrip…" at bounding box center [464, 266] width 929 height 533
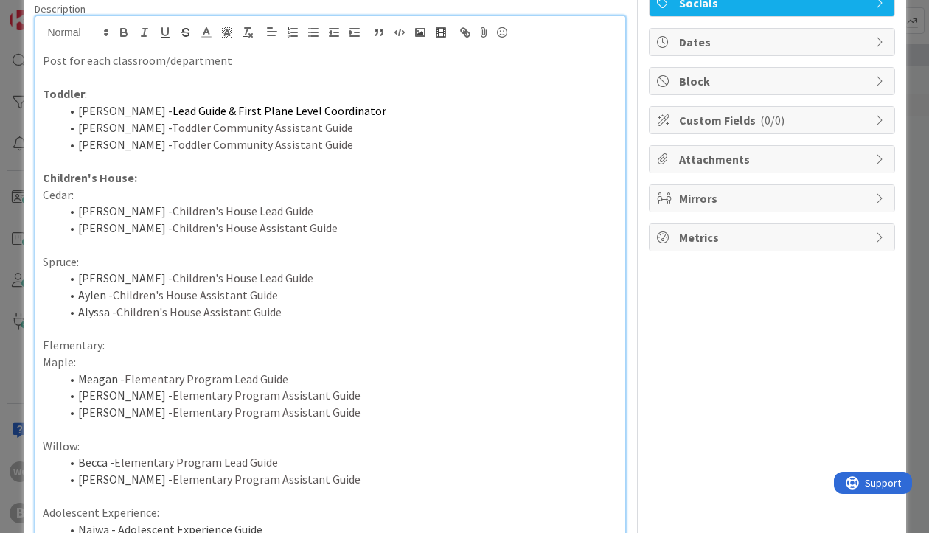
click at [100, 361] on p "Maple:" at bounding box center [330, 362] width 575 height 17
drag, startPoint x: 108, startPoint y: 346, endPoint x: 38, endPoint y: 346, distance: 69.3
click at [38, 346] on div "Post for each classroom/department Toddler : [PERSON_NAME] - Lead Guide & First…" at bounding box center [330, 434] width 590 height 771
click at [122, 30] on icon "button" at bounding box center [123, 32] width 13 height 13
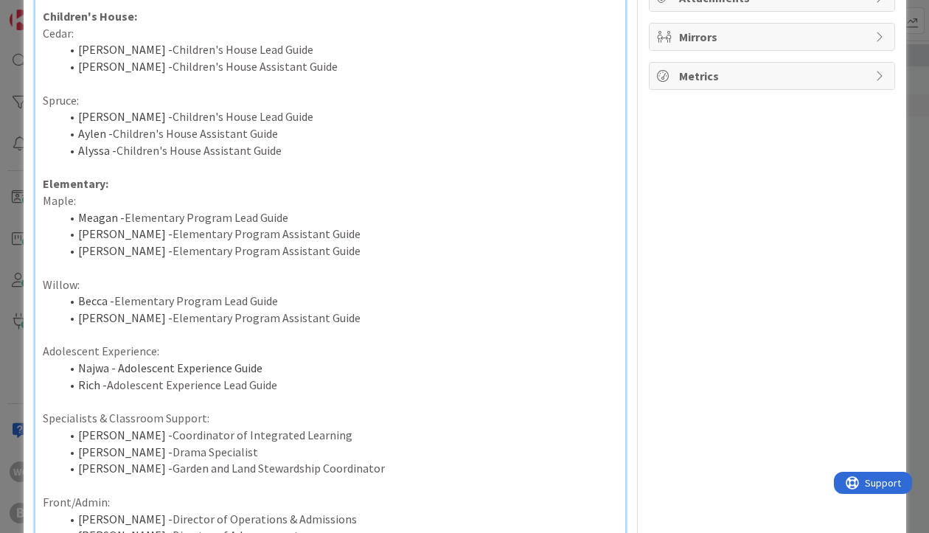
scroll to position [287, 0]
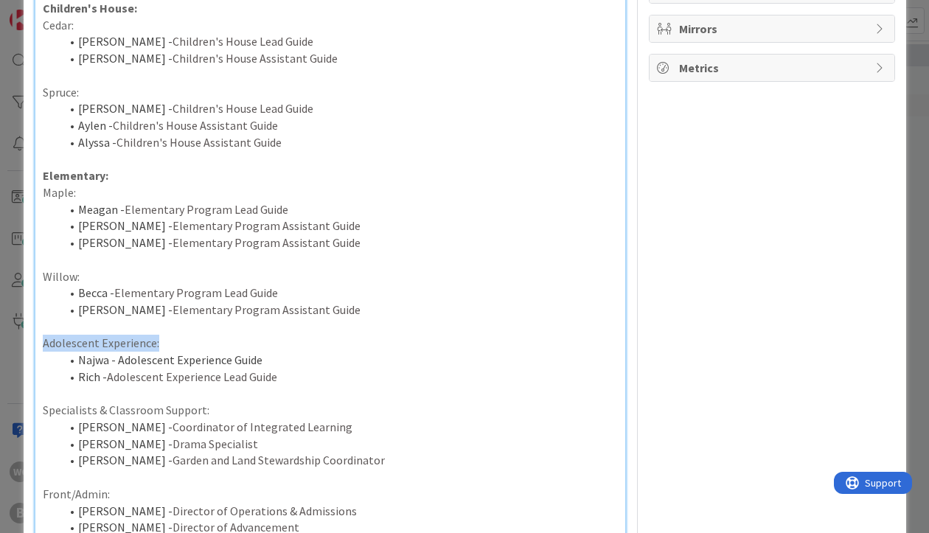
drag, startPoint x: 40, startPoint y: 344, endPoint x: 192, endPoint y: 344, distance: 152.7
click at [192, 344] on div "Post for each classroom/department Toddler : [PERSON_NAME] - Lead Guide & First…" at bounding box center [330, 265] width 590 height 771
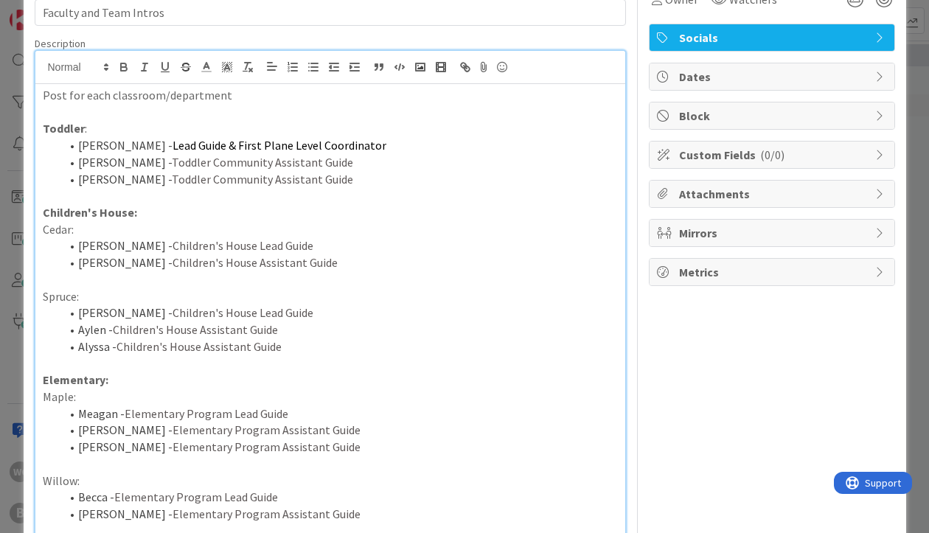
scroll to position [0, 0]
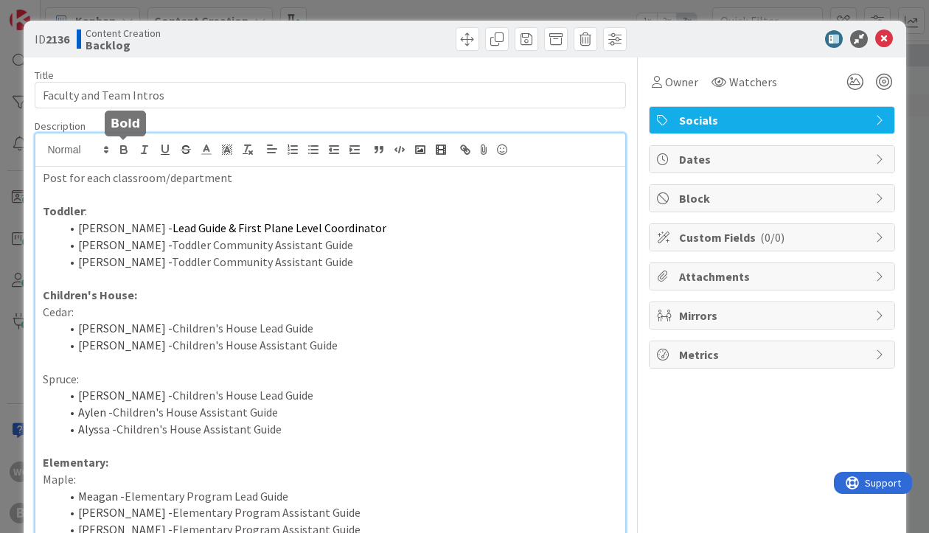
click at [123, 145] on icon "button" at bounding box center [123, 149] width 13 height 13
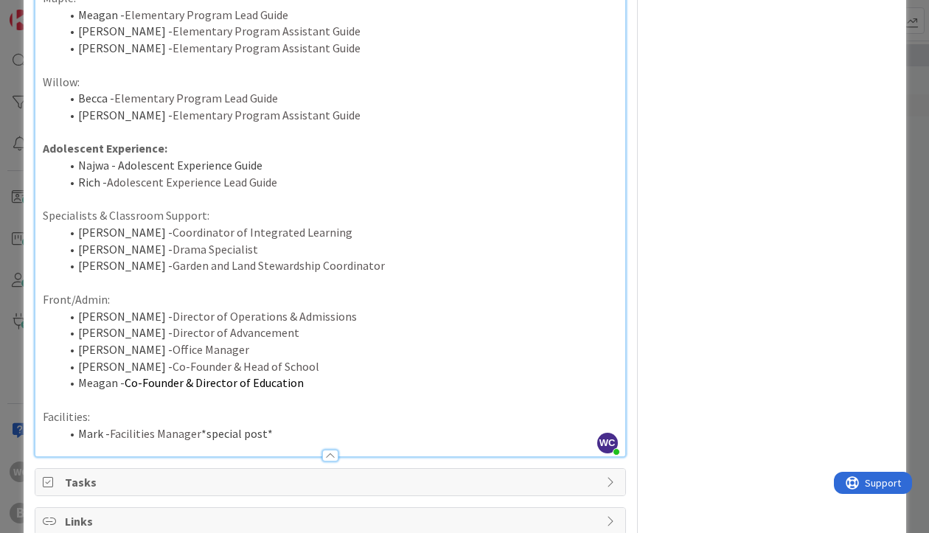
scroll to position [445, 0]
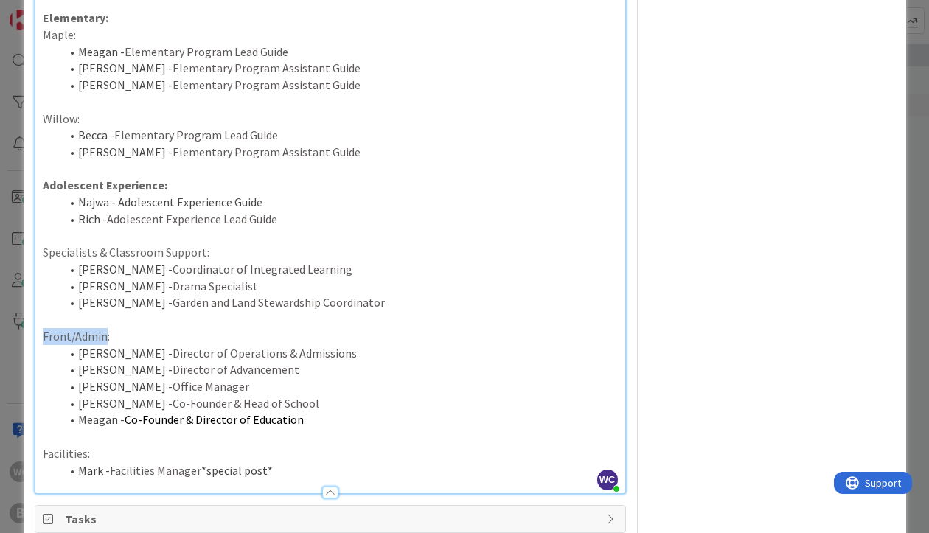
drag, startPoint x: 105, startPoint y: 337, endPoint x: 26, endPoint y: 337, distance: 78.9
click at [26, 337] on div "ID 2136 Content Creation Backlog Title 23 / 128 Faculty and Team Intros Descrip…" at bounding box center [465, 119] width 883 height 1086
drag, startPoint x: 128, startPoint y: 338, endPoint x: 27, endPoint y: 338, distance: 100.3
click at [27, 338] on div "ID 2136 Content Creation Backlog Title 23 / 128 Faculty and Team Intros Descrip…" at bounding box center [465, 119] width 883 height 1086
click at [109, 441] on p at bounding box center [330, 436] width 575 height 17
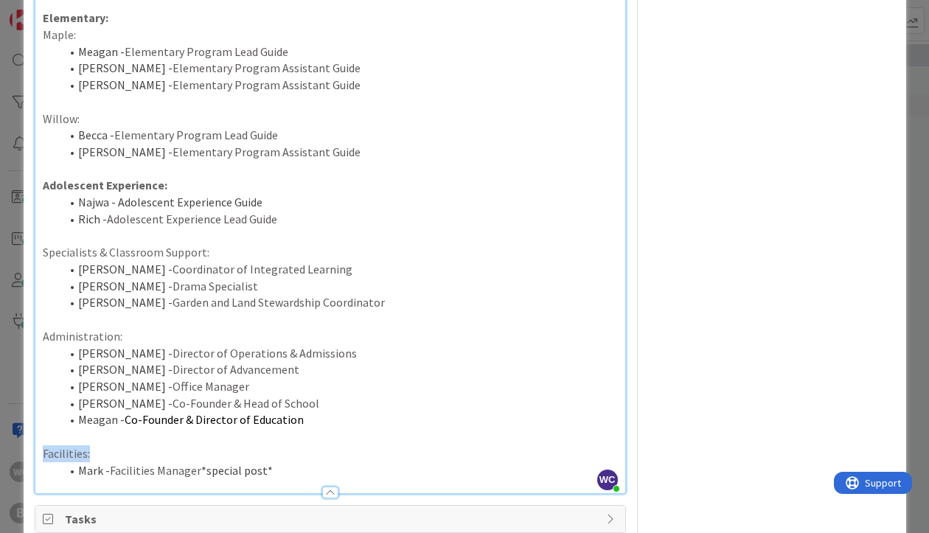
drag, startPoint x: 105, startPoint y: 451, endPoint x: 35, endPoint y: 451, distance: 70.1
click at [35, 451] on div "Post for each classroom/department Toddler : [PERSON_NAME] - Lead Guide & First…" at bounding box center [330, 107] width 590 height 771
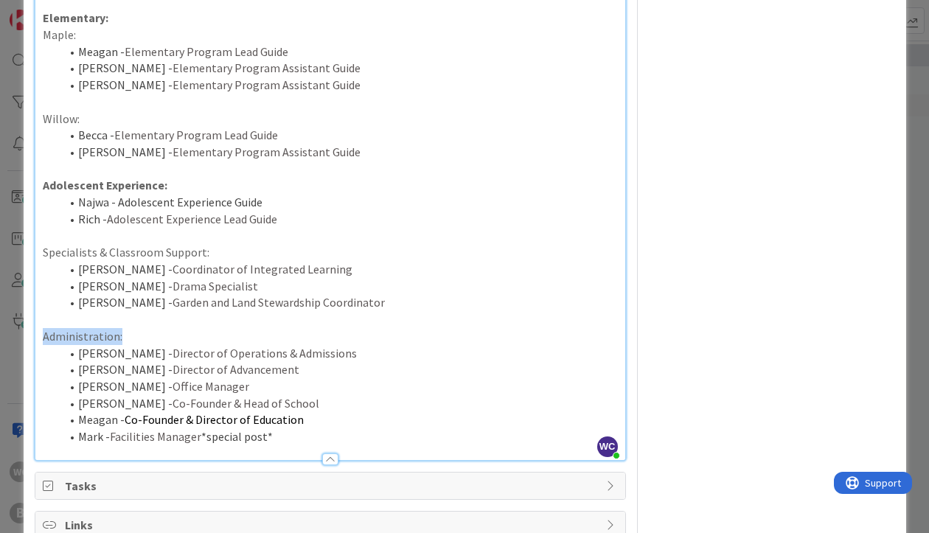
drag, startPoint x: 128, startPoint y: 339, endPoint x: 9, endPoint y: 339, distance: 119.5
click at [9, 339] on div "ID 2136 Content Creation Backlog Title 23 / 128 Faculty and Team Intros Descrip…" at bounding box center [464, 266] width 929 height 533
drag, startPoint x: 211, startPoint y: 251, endPoint x: -13, endPoint y: 254, distance: 224.2
click at [0, 254] on html "WC B Kanban Content Creation 1x 2x 3x 11 Backlog Add Card... 2136 Faculty and T…" at bounding box center [464, 266] width 929 height 533
click at [66, 257] on strong "Specialists & Classroom Support:" at bounding box center [133, 252] width 180 height 15
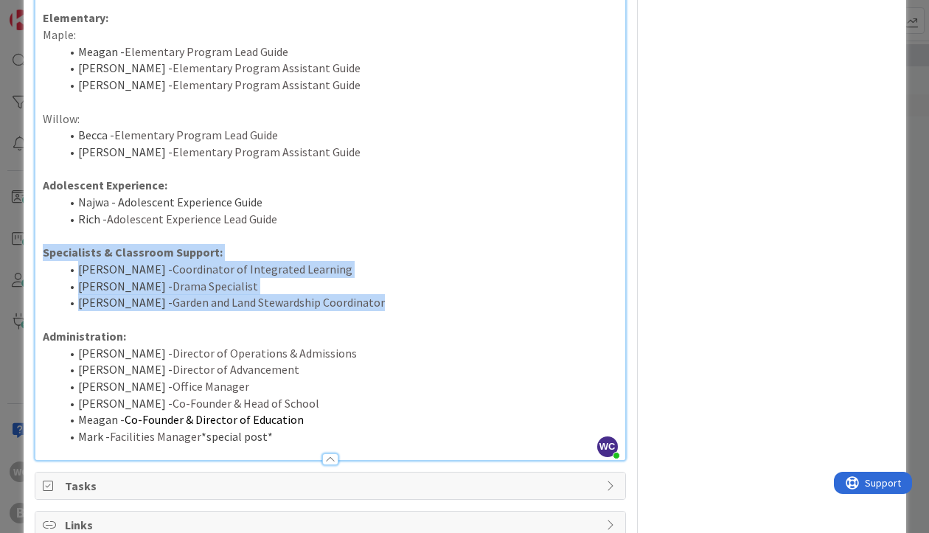
drag, startPoint x: 41, startPoint y: 255, endPoint x: 323, endPoint y: 306, distance: 287.0
click at [323, 306] on div "Post for each classroom/department Toddler : [PERSON_NAME] - Lead Guide & First…" at bounding box center [330, 91] width 590 height 738
drag, startPoint x: 42, startPoint y: 250, endPoint x: 328, endPoint y: 310, distance: 292.3
click at [328, 310] on div "Post for each classroom/department Toddler : [PERSON_NAME] - Lead Guide & First…" at bounding box center [330, 91] width 590 height 738
copy div "Specialists & Classroom Support: [PERSON_NAME] - Coordinator of Integrated Lear…"
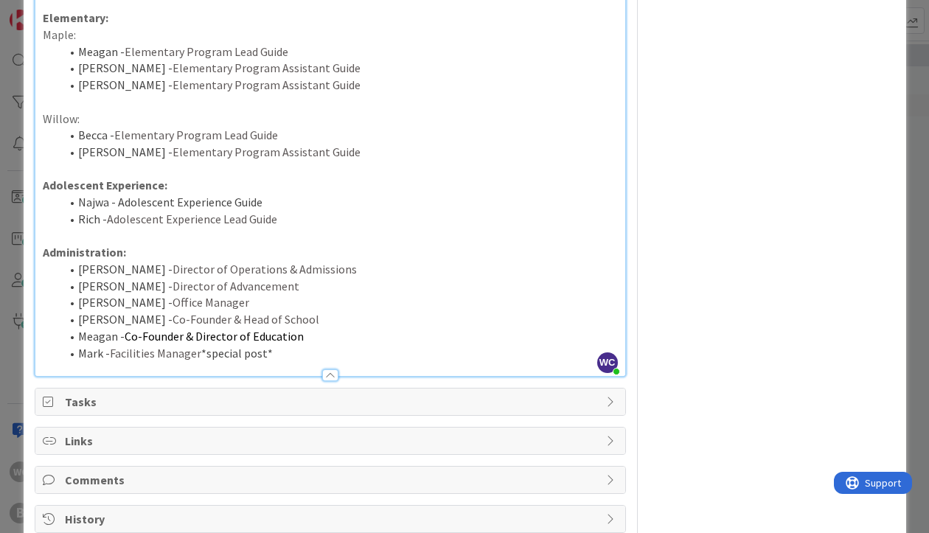
click at [285, 354] on li "Mark - Facilities Manager *special post*" at bounding box center [339, 353] width 558 height 17
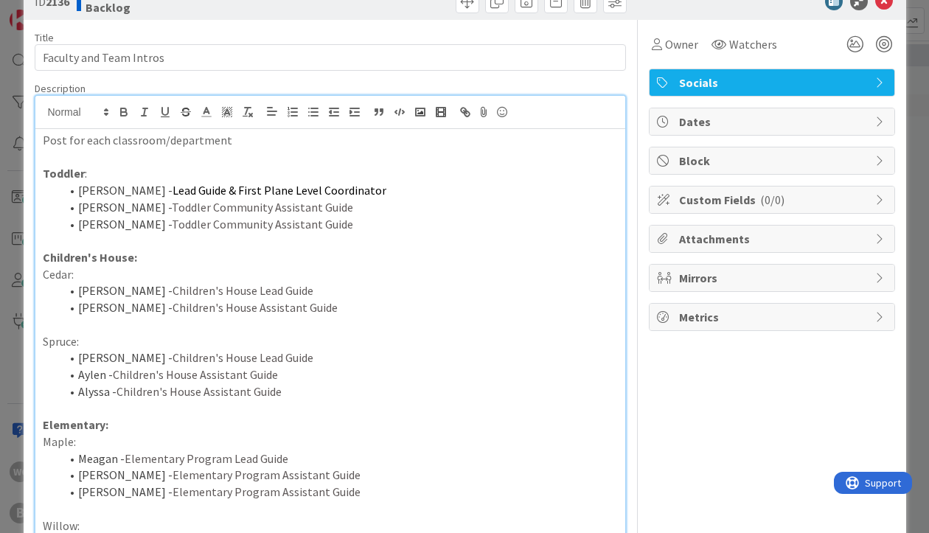
scroll to position [40, 0]
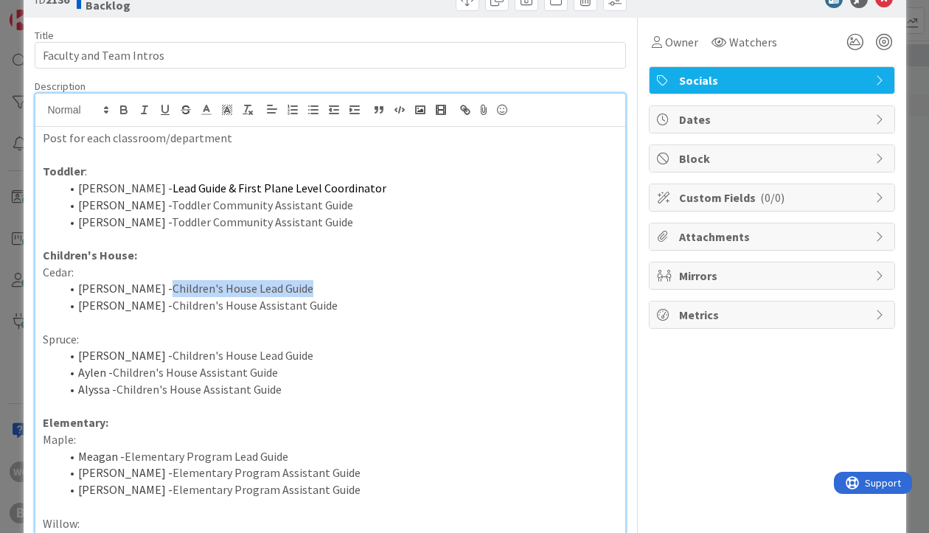
drag, startPoint x: 124, startPoint y: 288, endPoint x: 319, endPoint y: 288, distance: 194.7
click at [319, 288] on li "[PERSON_NAME] - Children's House Lead Guide" at bounding box center [339, 288] width 558 height 17
copy span "Children's House Lead Guide"
